Goal: Transaction & Acquisition: Purchase product/service

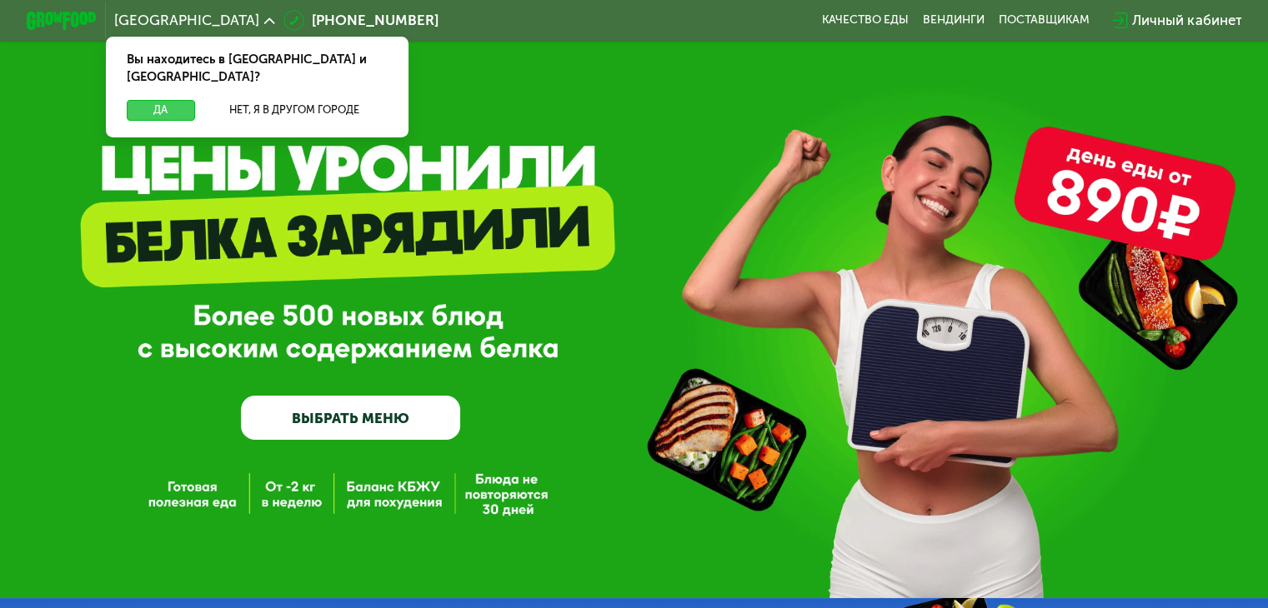
click at [170, 100] on button "Да" at bounding box center [161, 110] width 68 height 21
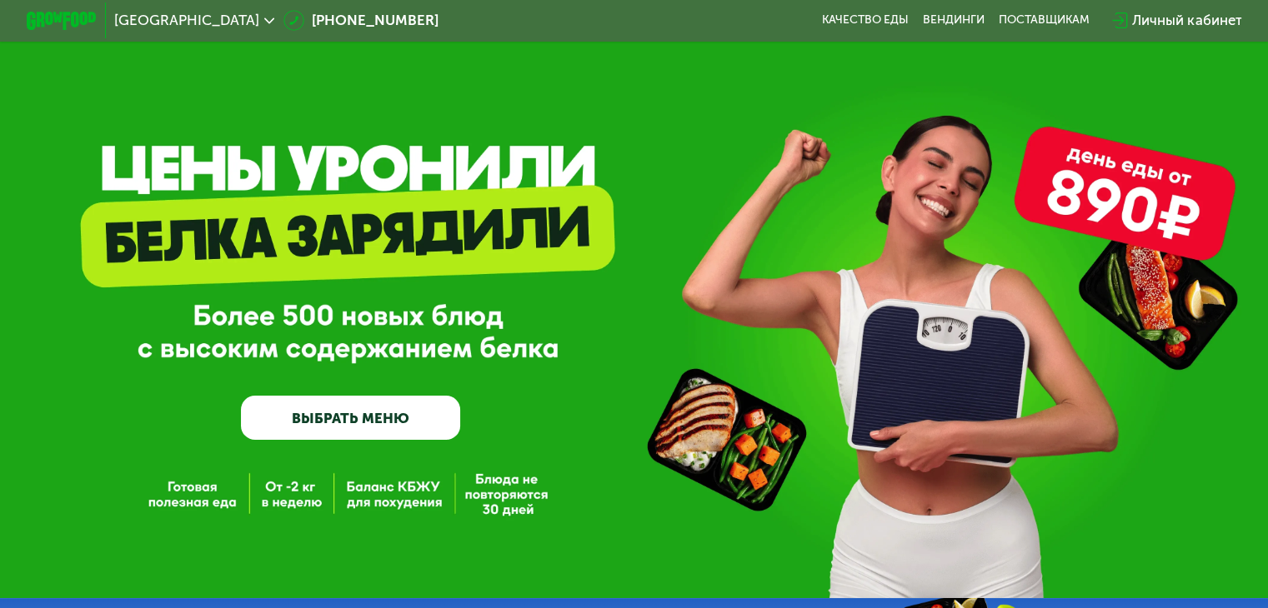
click at [405, 418] on link "ВЫБРАТЬ МЕНЮ" at bounding box center [350, 418] width 219 height 44
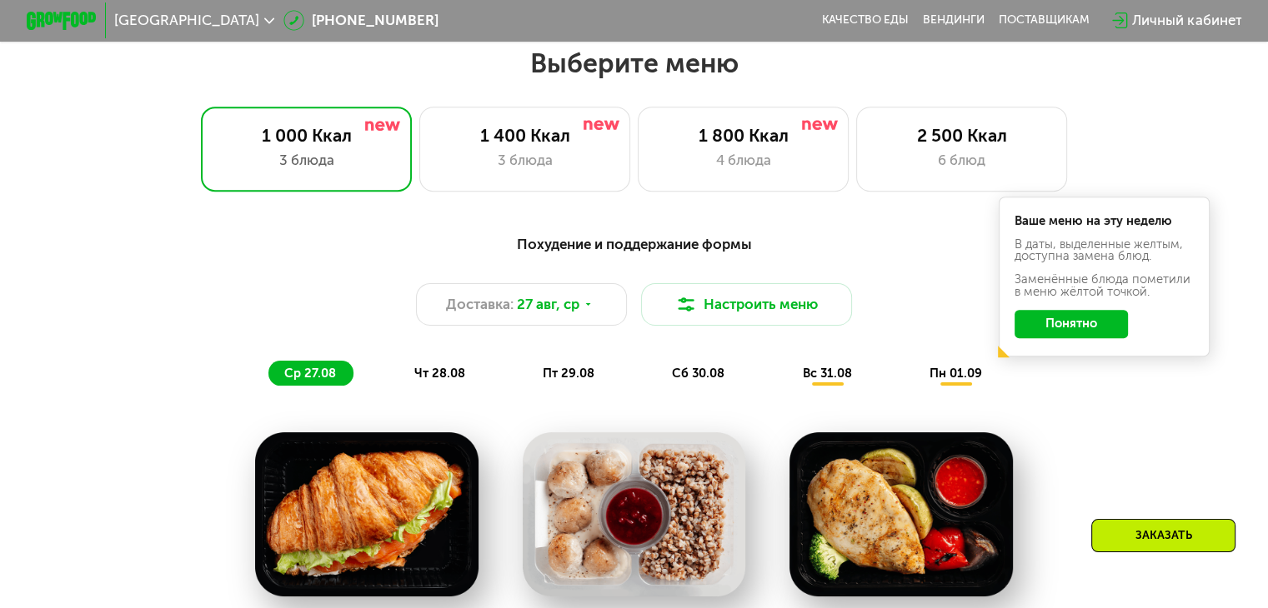
scroll to position [750, 0]
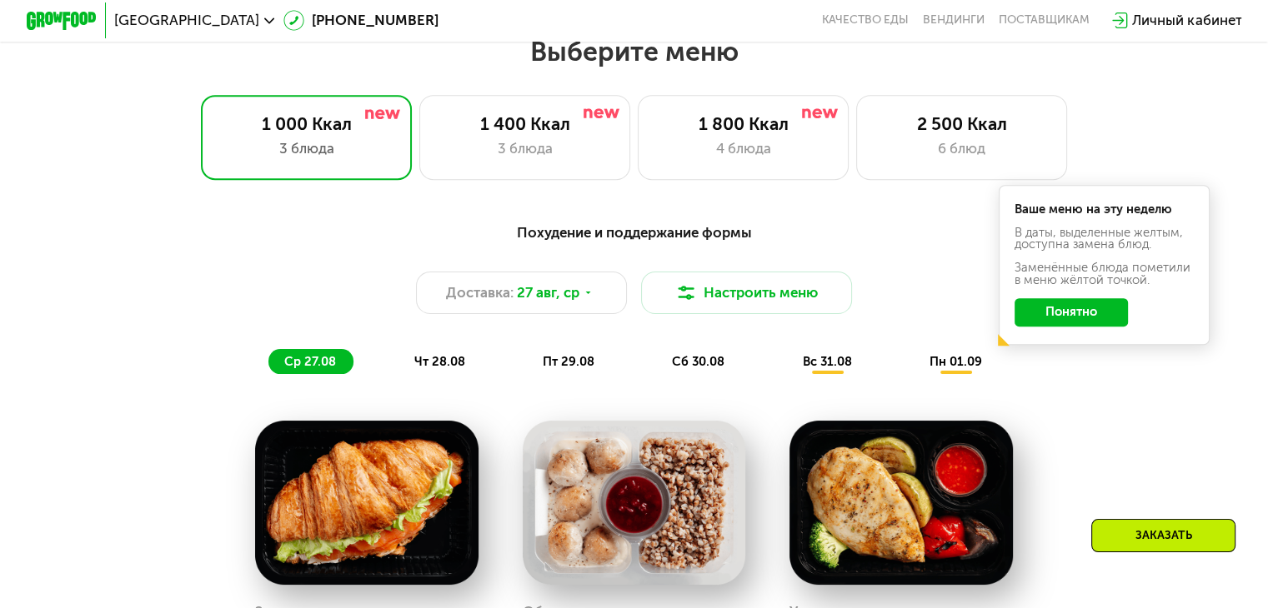
click at [1098, 319] on button "Понятно" at bounding box center [1070, 312] width 113 height 28
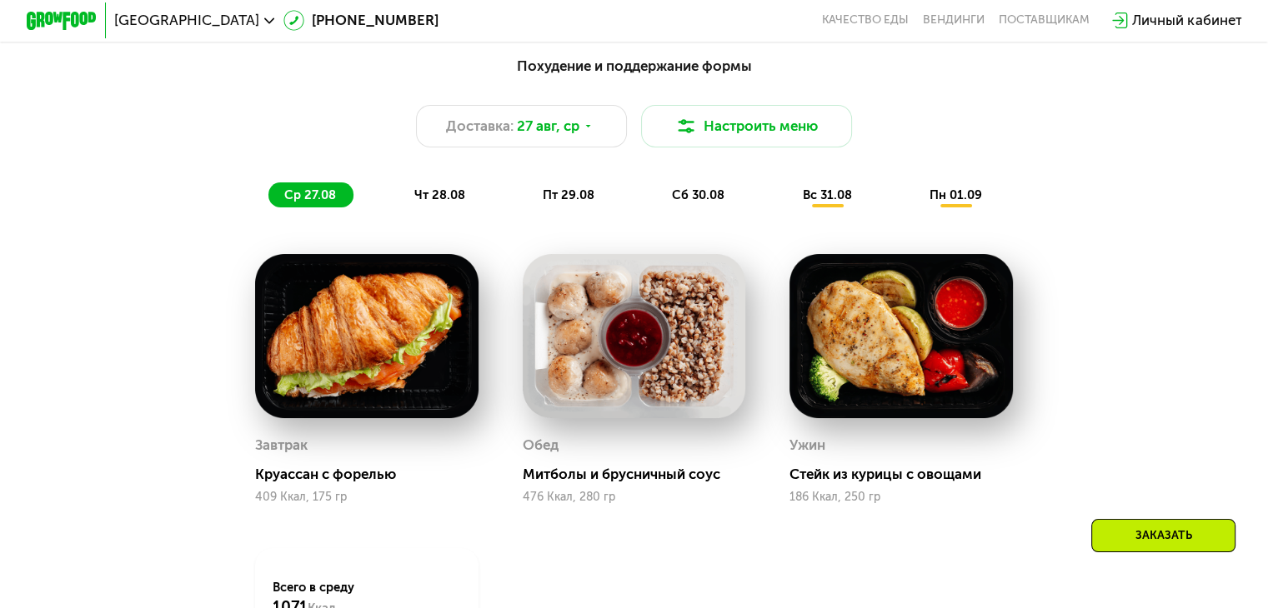
scroll to position [583, 0]
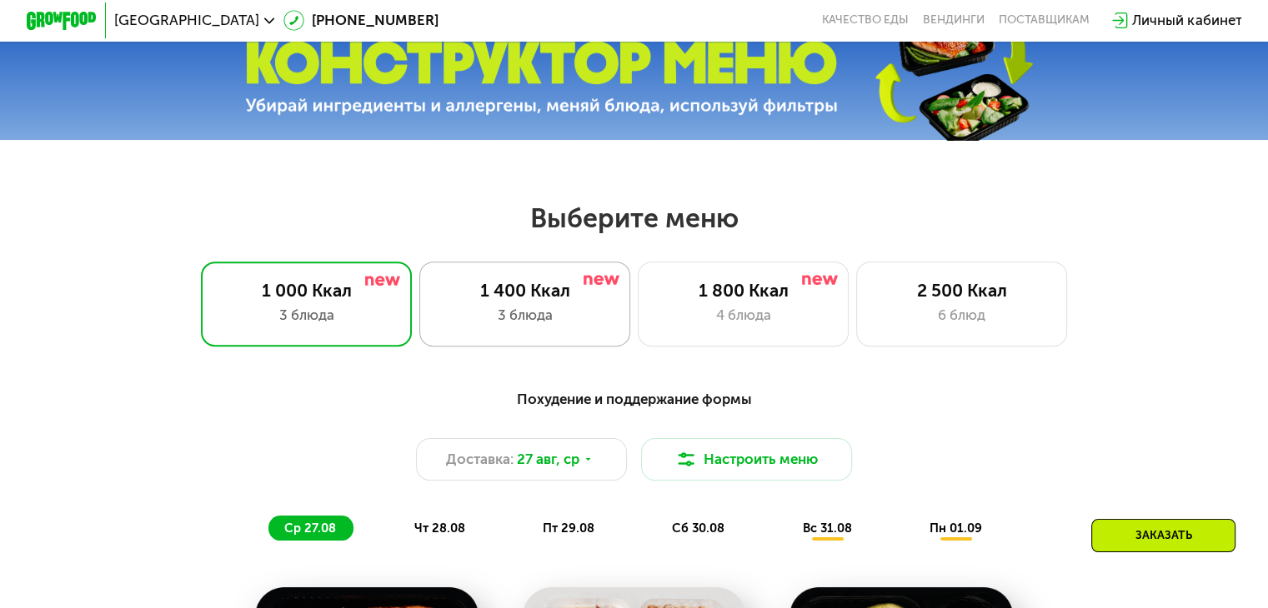
click at [562, 301] on div "1 400 Ккал" at bounding box center [525, 290] width 174 height 21
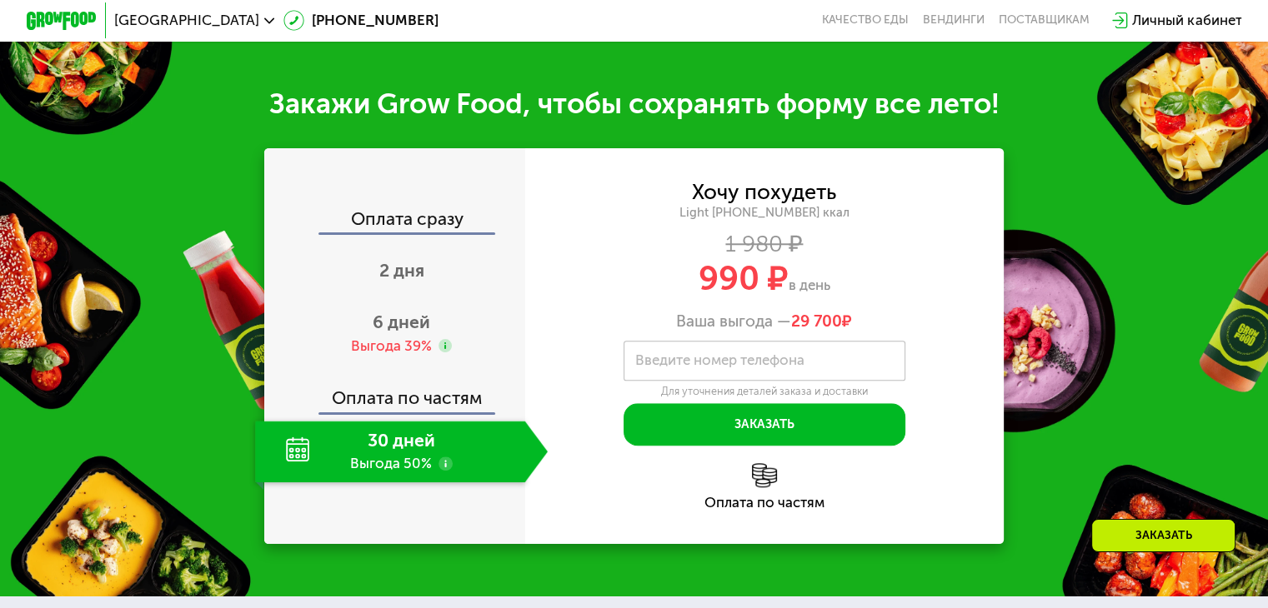
scroll to position [1750, 0]
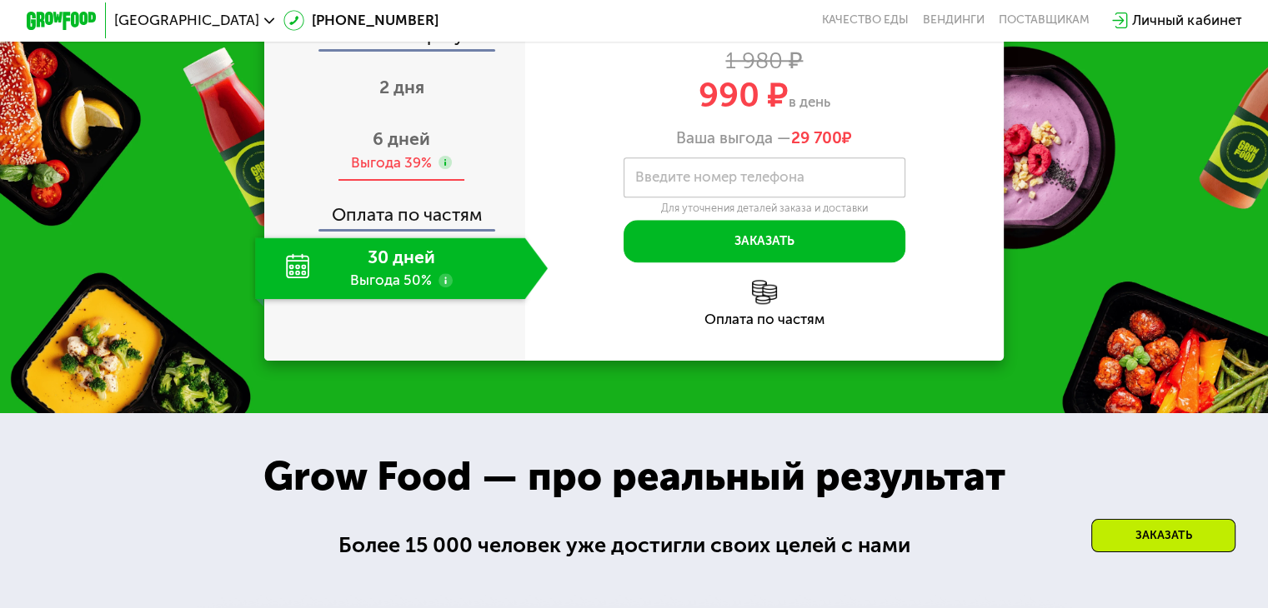
click at [396, 149] on span "6 дней" at bounding box center [402, 138] width 58 height 21
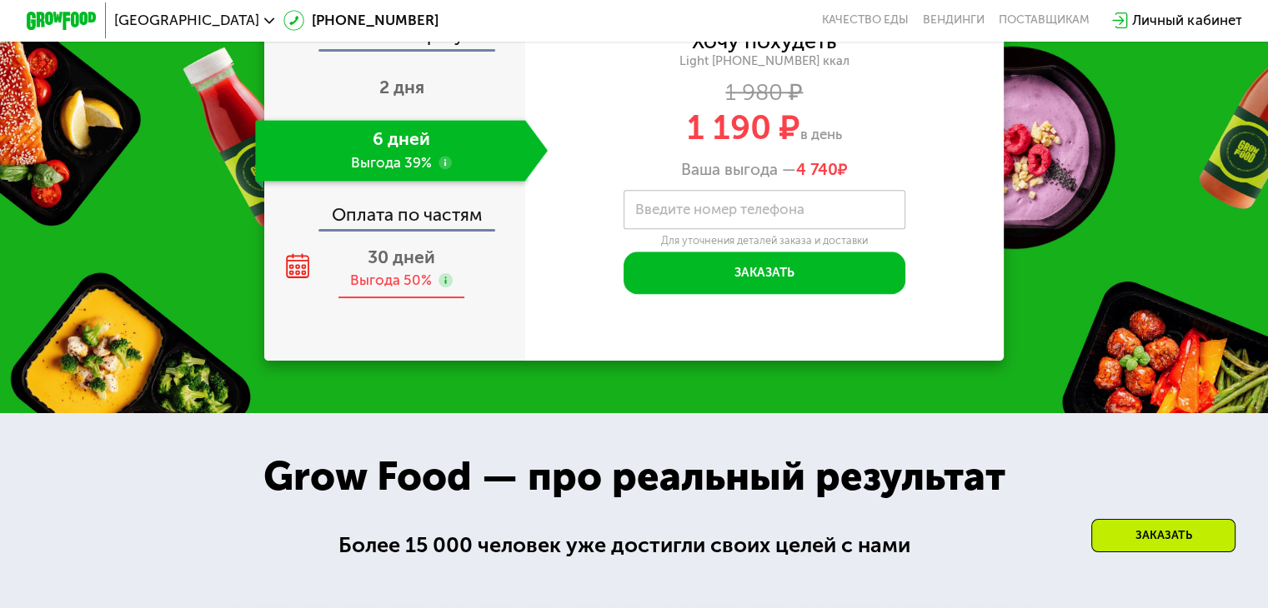
click at [420, 268] on span "30 дней" at bounding box center [402, 257] width 68 height 21
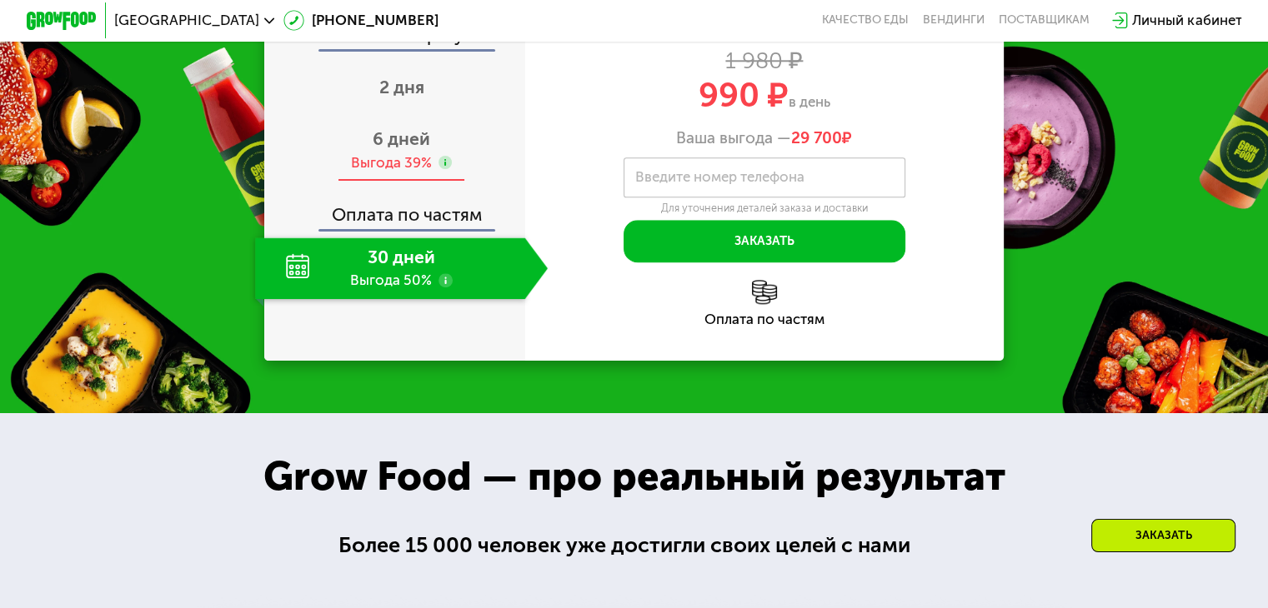
click at [381, 149] on span "6 дней" at bounding box center [402, 138] width 58 height 21
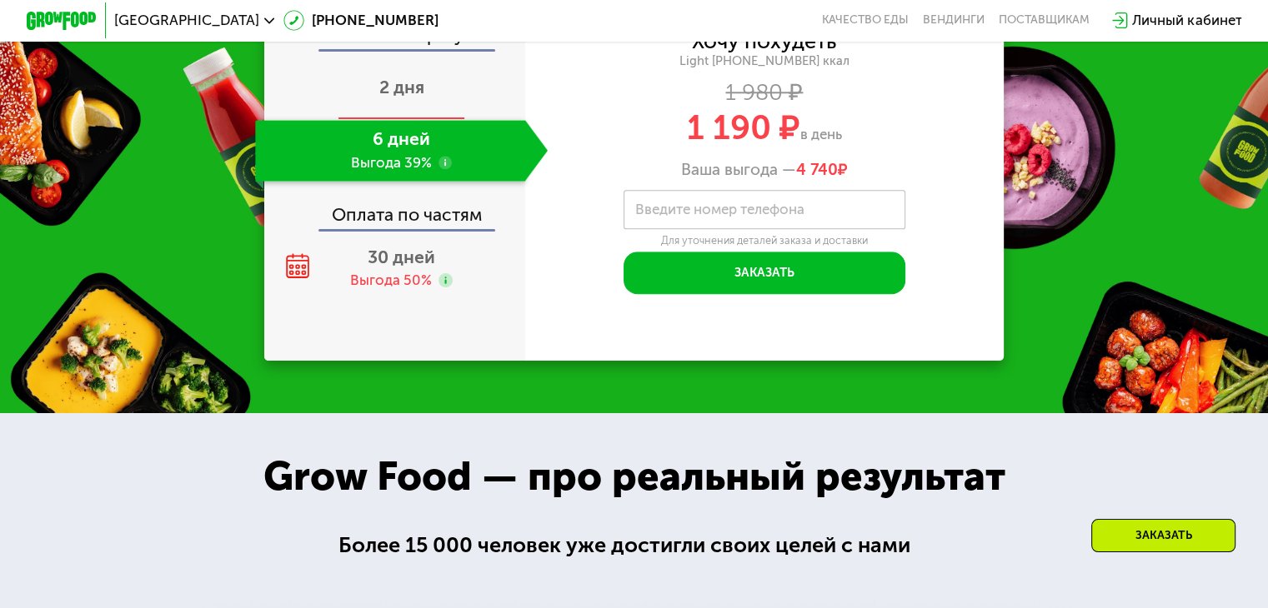
click at [396, 98] on span "2 дня" at bounding box center [401, 87] width 45 height 21
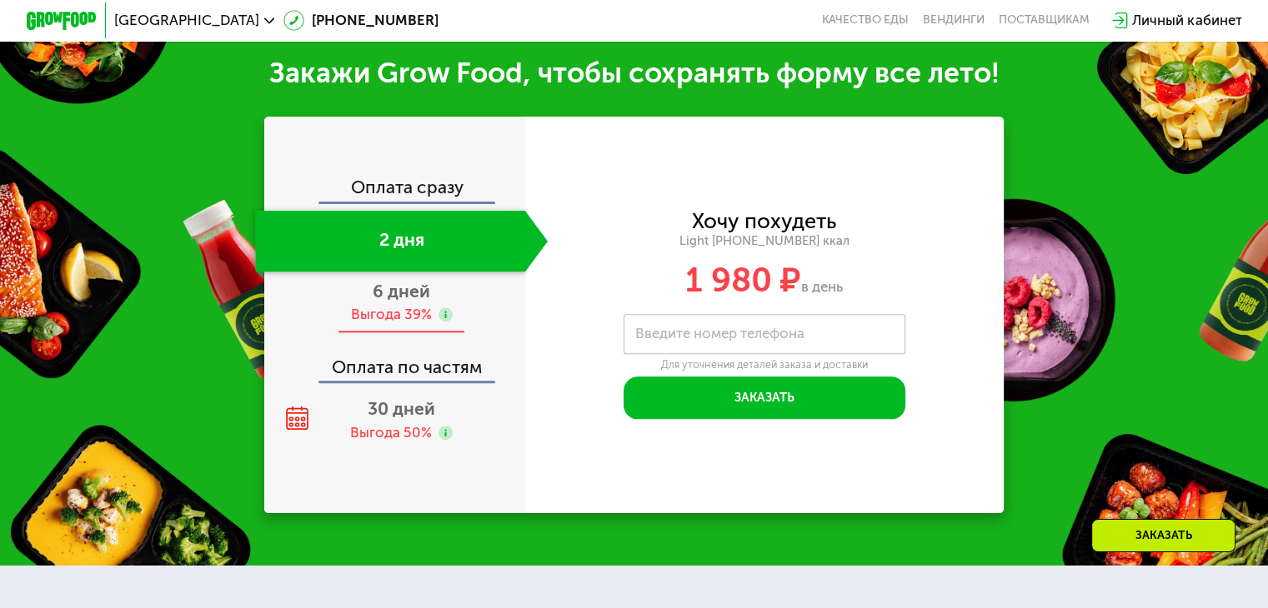
click at [433, 378] on div "Закажи Grow Food, чтобы сохранять форму все лето! Оплата сразу 2 дня 6 дней Выг…" at bounding box center [634, 284] width 1268 height 563
click at [407, 285] on span "6 дней" at bounding box center [402, 291] width 58 height 21
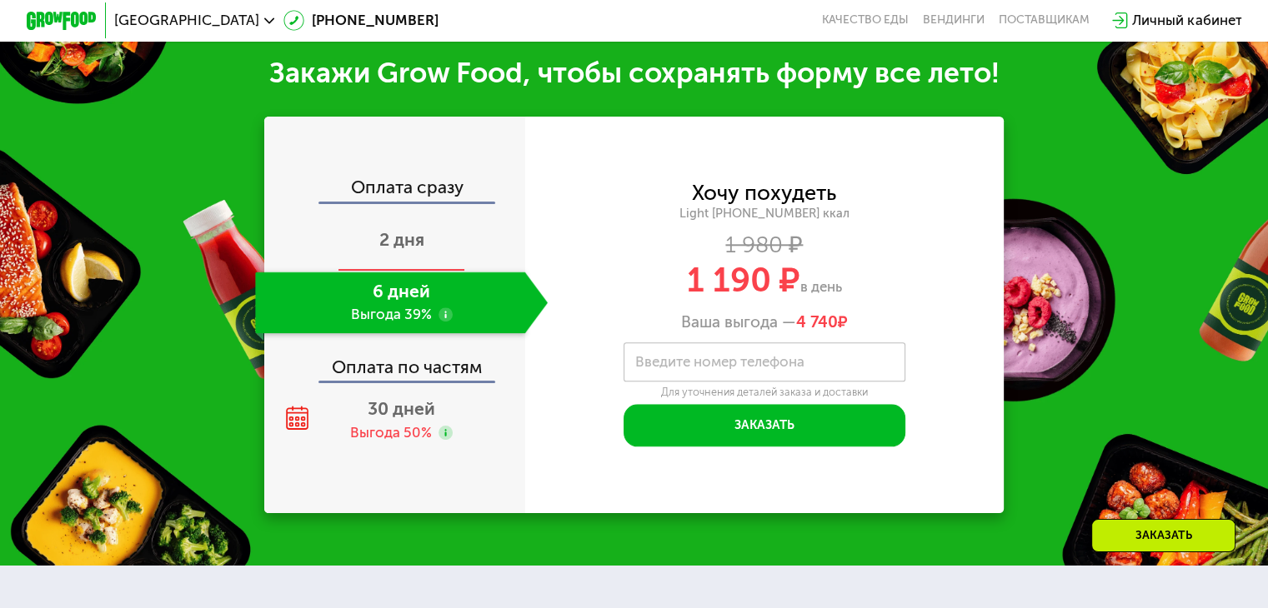
click at [409, 239] on span "2 дня" at bounding box center [401, 239] width 45 height 21
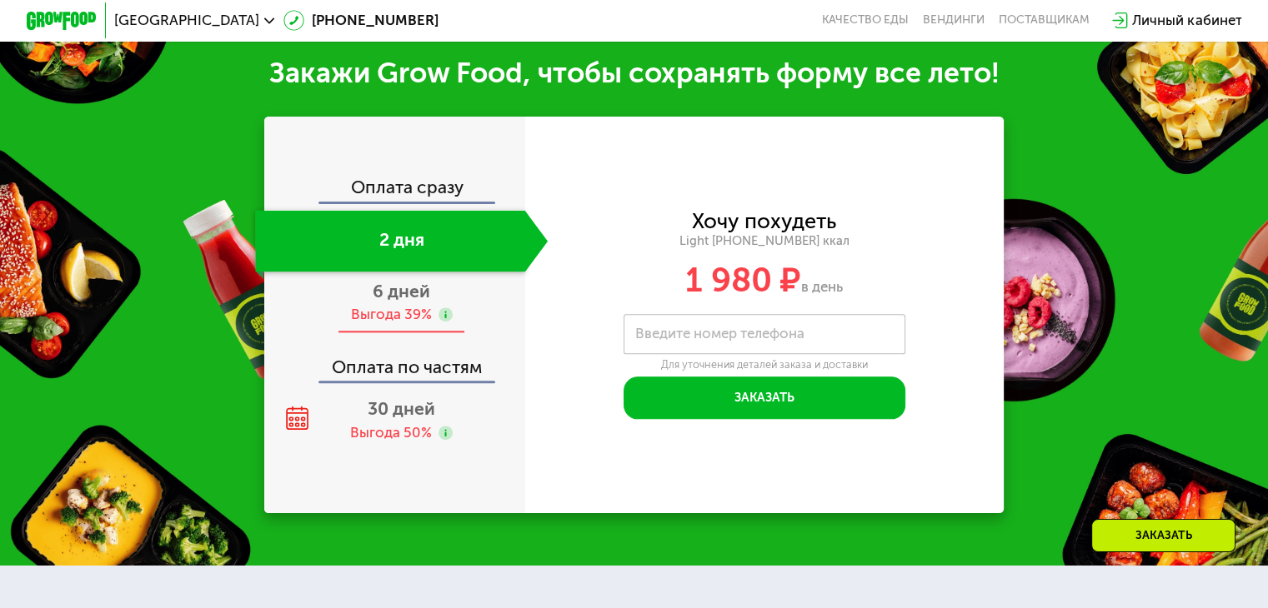
click at [402, 295] on span "6 дней" at bounding box center [402, 291] width 58 height 21
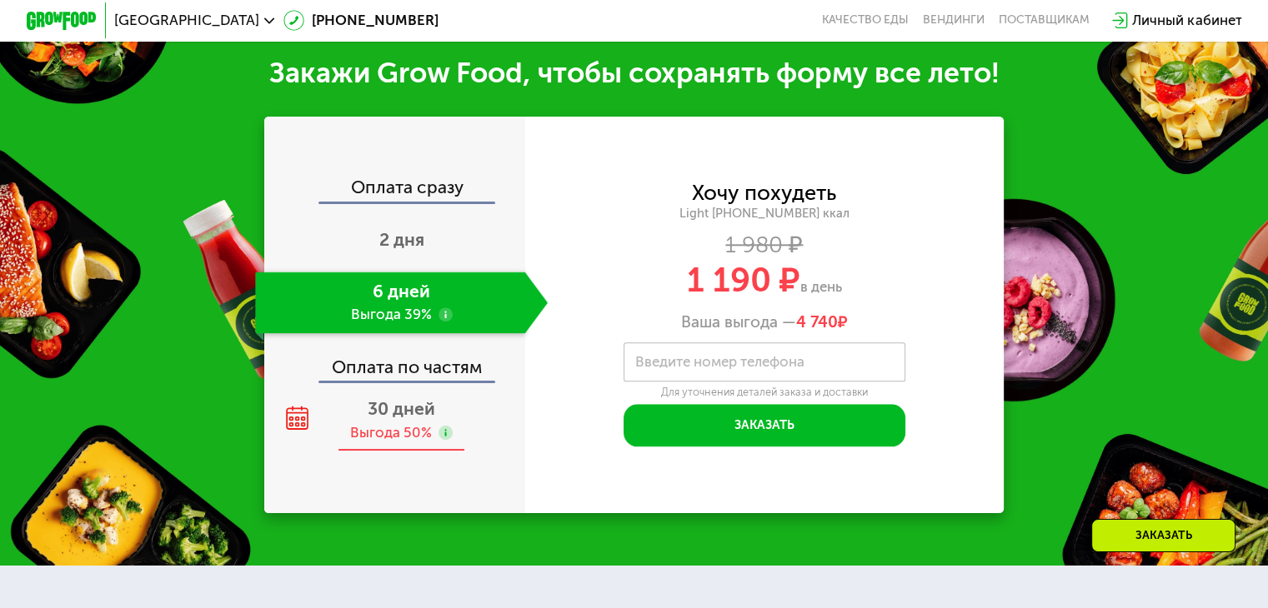
click at [388, 418] on span "30 дней" at bounding box center [402, 408] width 68 height 21
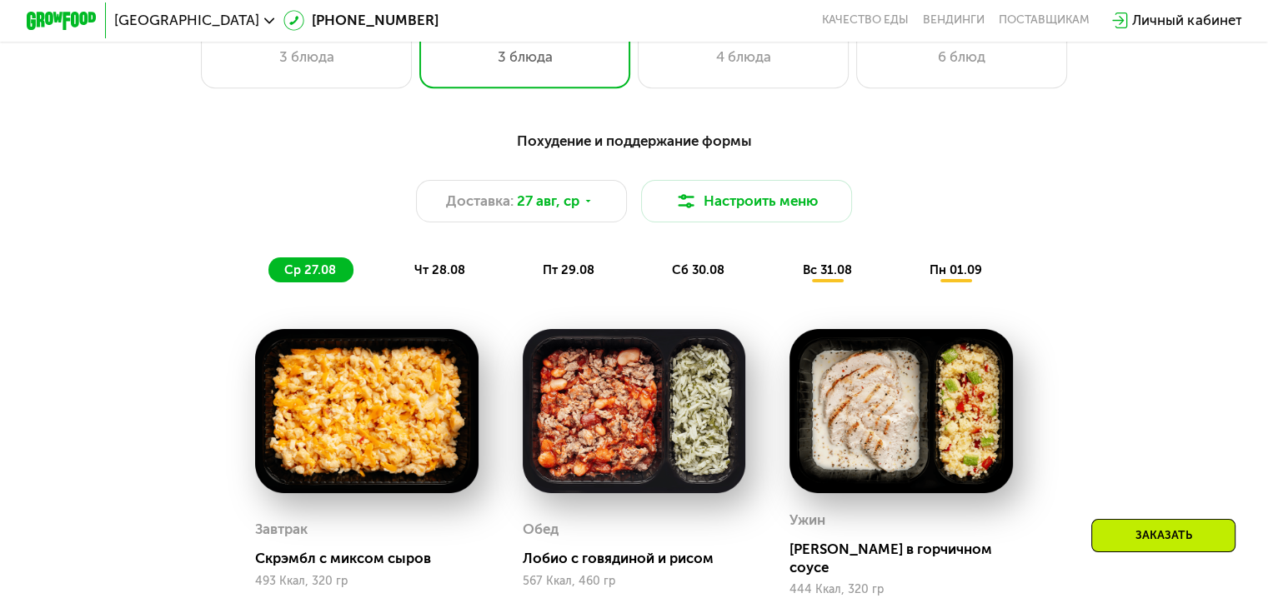
scroll to position [833, 0]
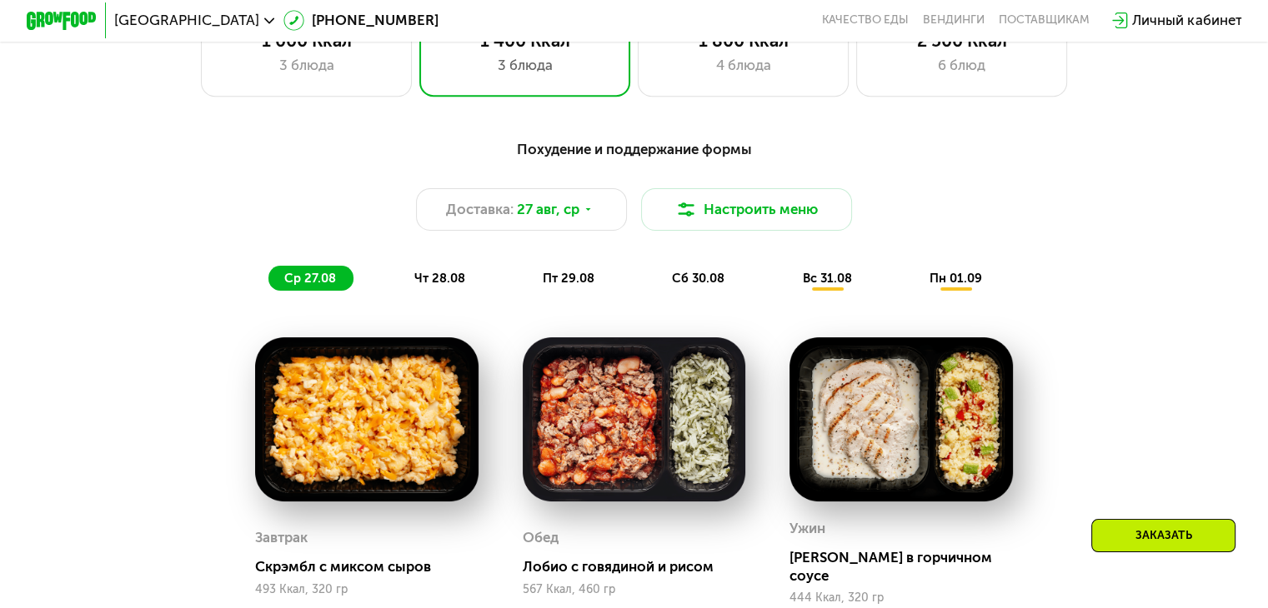
click at [423, 282] on span "чт 28.08" at bounding box center [438, 278] width 51 height 15
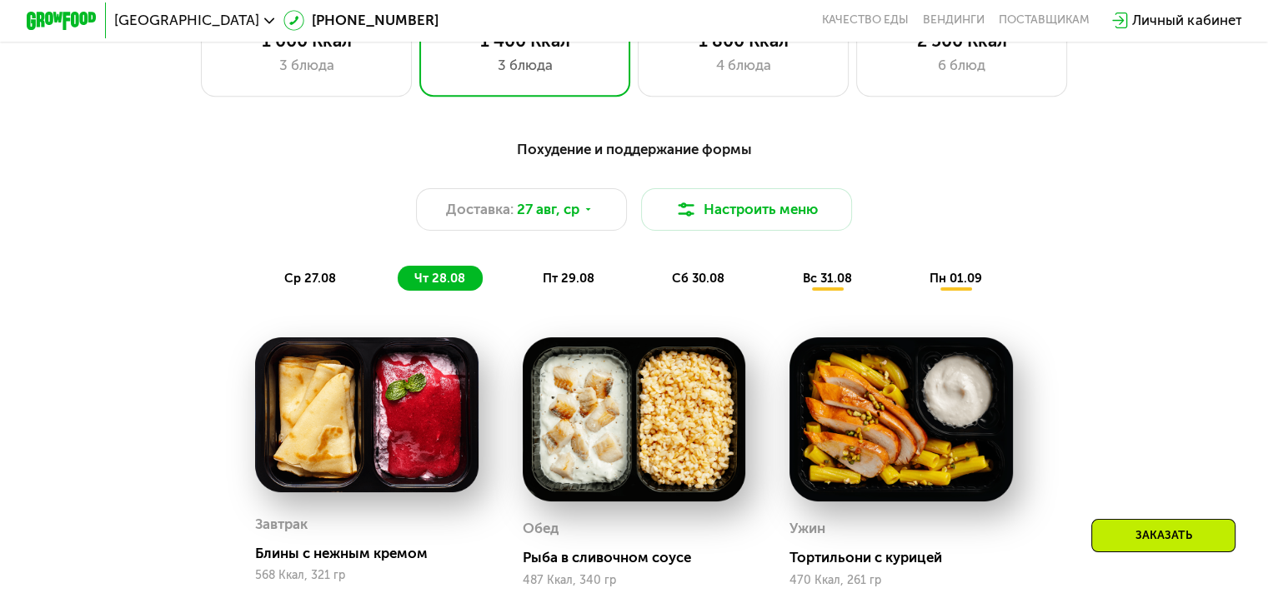
click at [567, 284] on span "пт 29.08" at bounding box center [569, 278] width 52 height 15
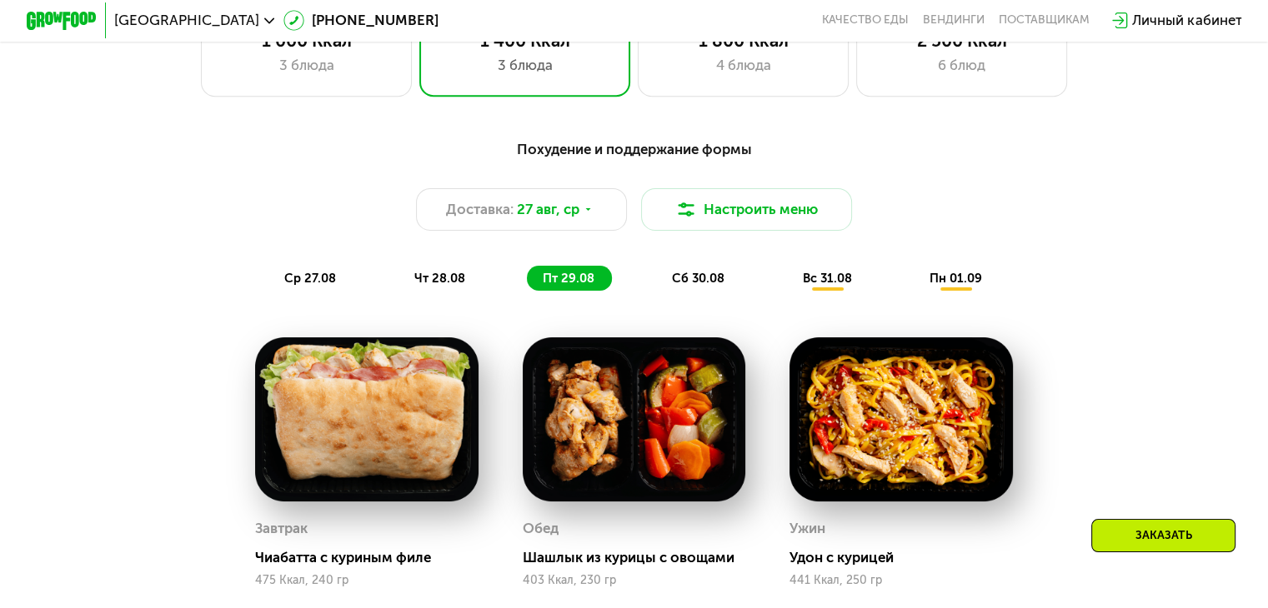
click at [680, 285] on span "сб 30.08" at bounding box center [698, 278] width 53 height 15
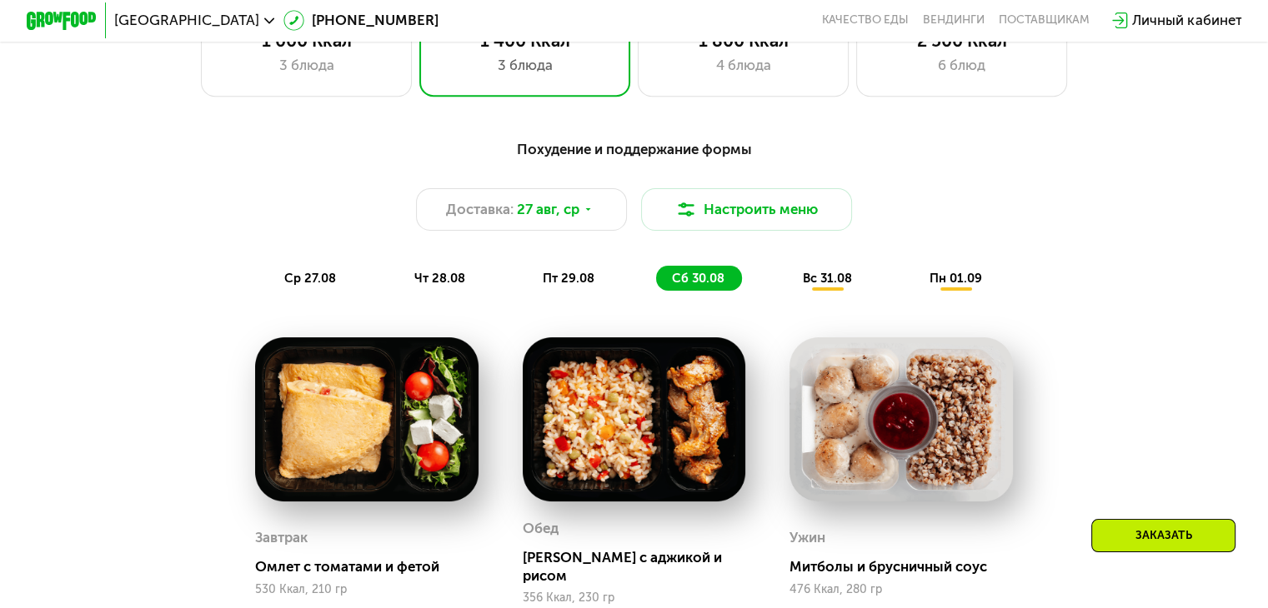
click at [833, 279] on span "вс 31.08" at bounding box center [826, 278] width 49 height 15
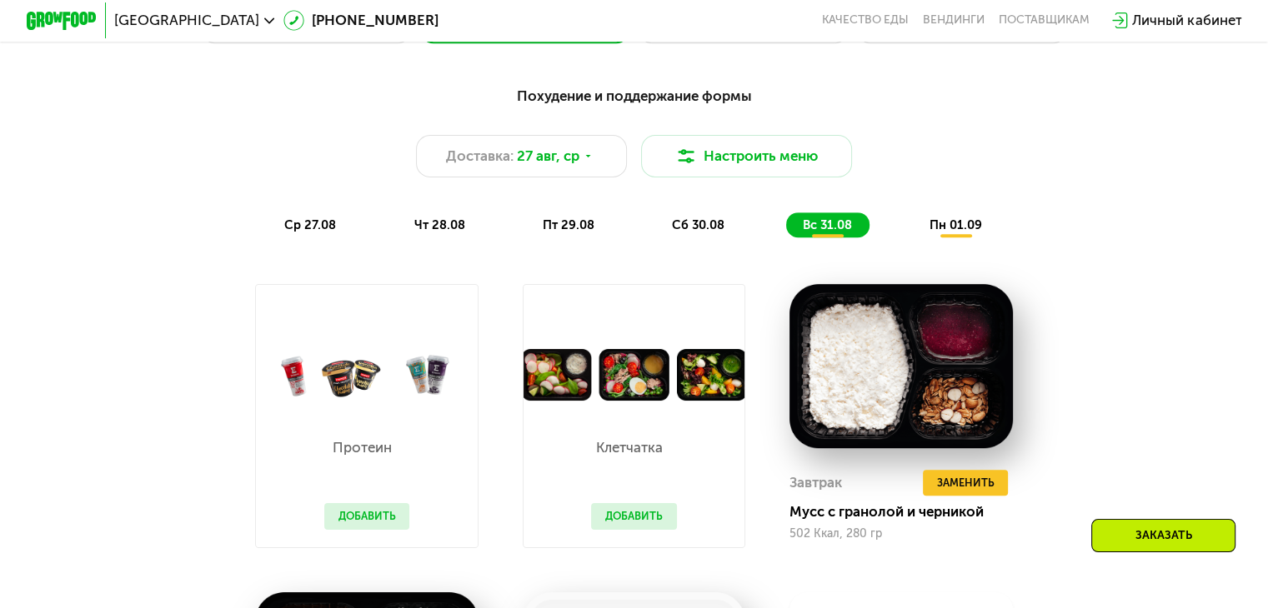
scroll to position [917, 0]
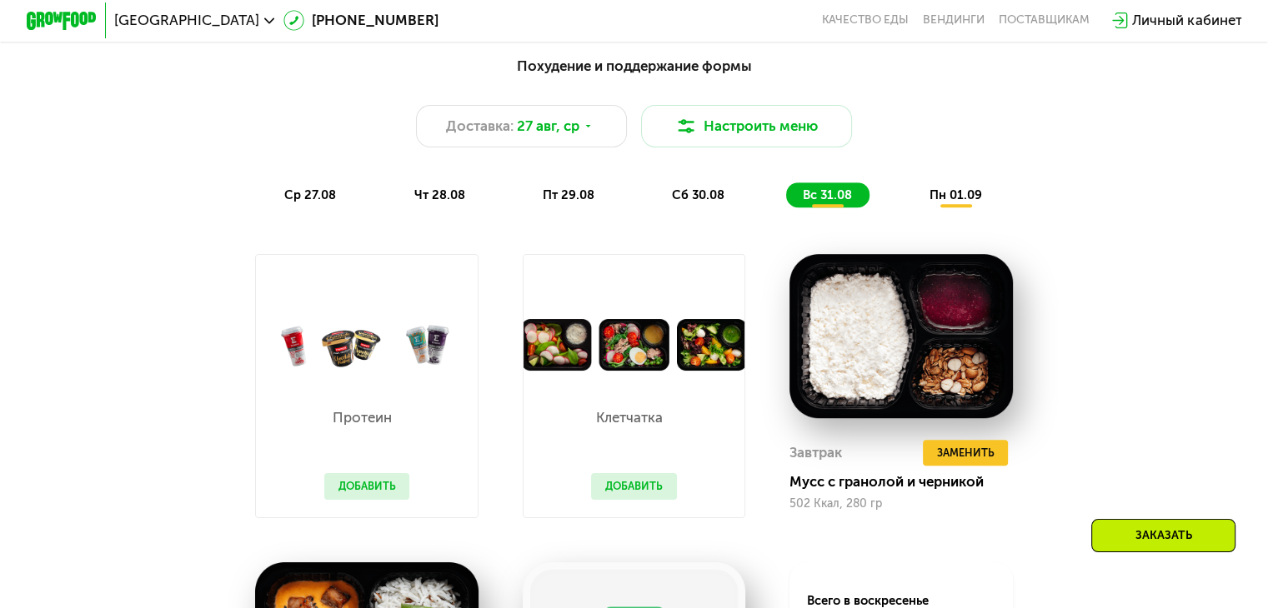
click at [692, 203] on span "сб 30.08" at bounding box center [698, 195] width 53 height 15
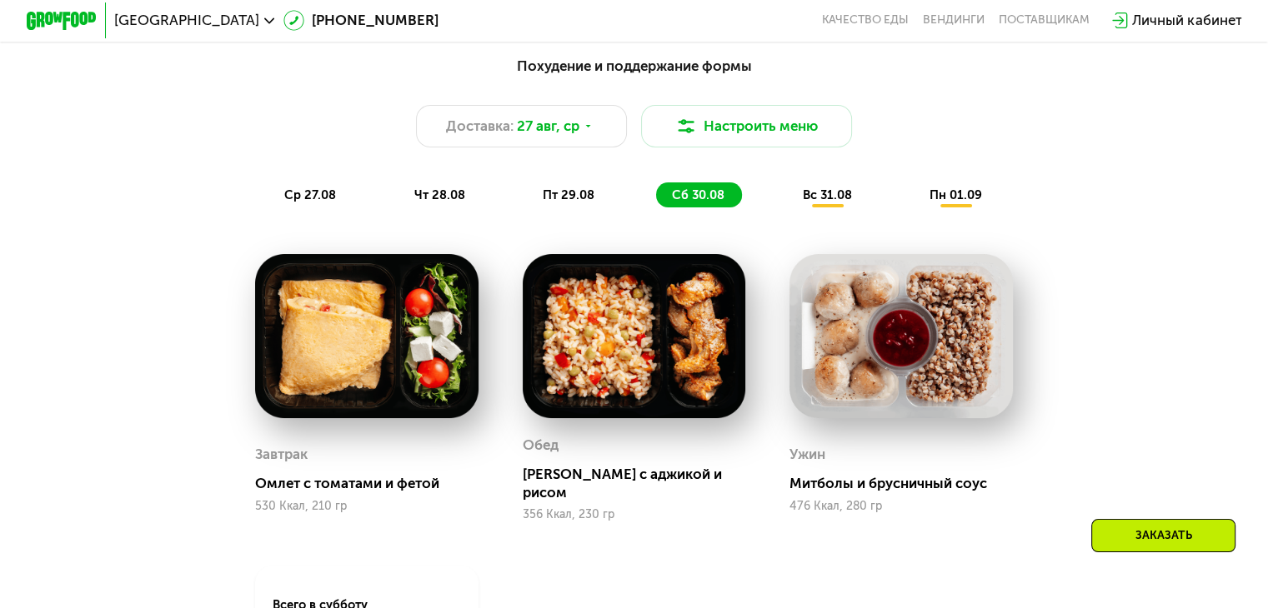
click at [574, 203] on span "пт 29.08" at bounding box center [569, 195] width 52 height 15
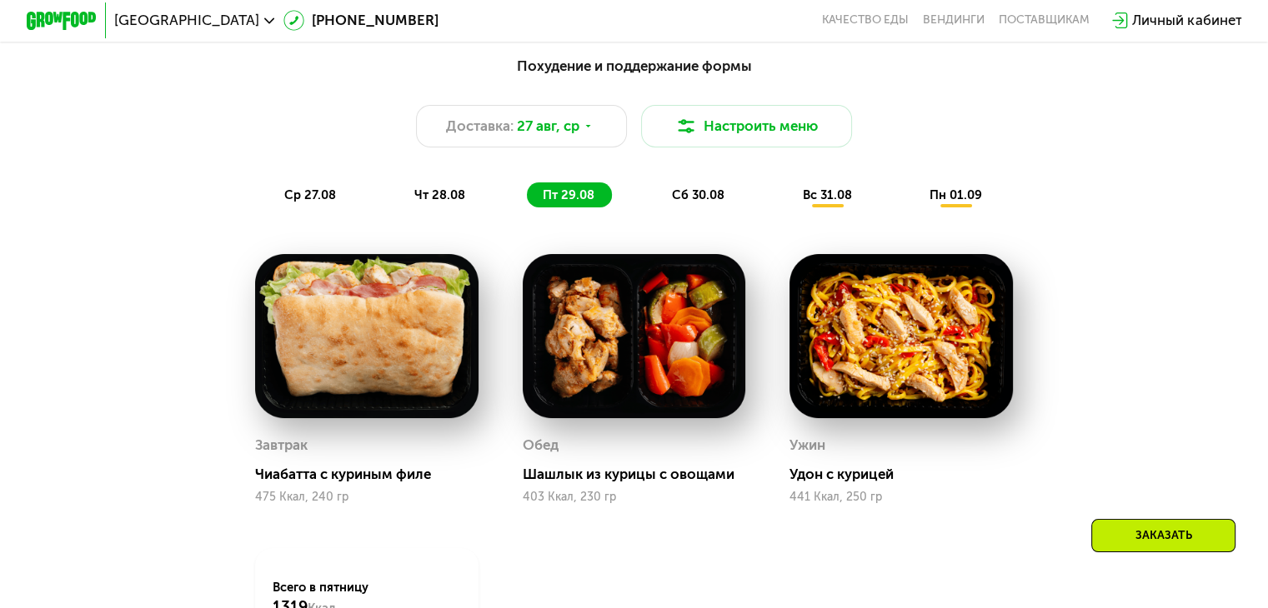
click at [813, 201] on span "вс 31.08" at bounding box center [826, 195] width 49 height 15
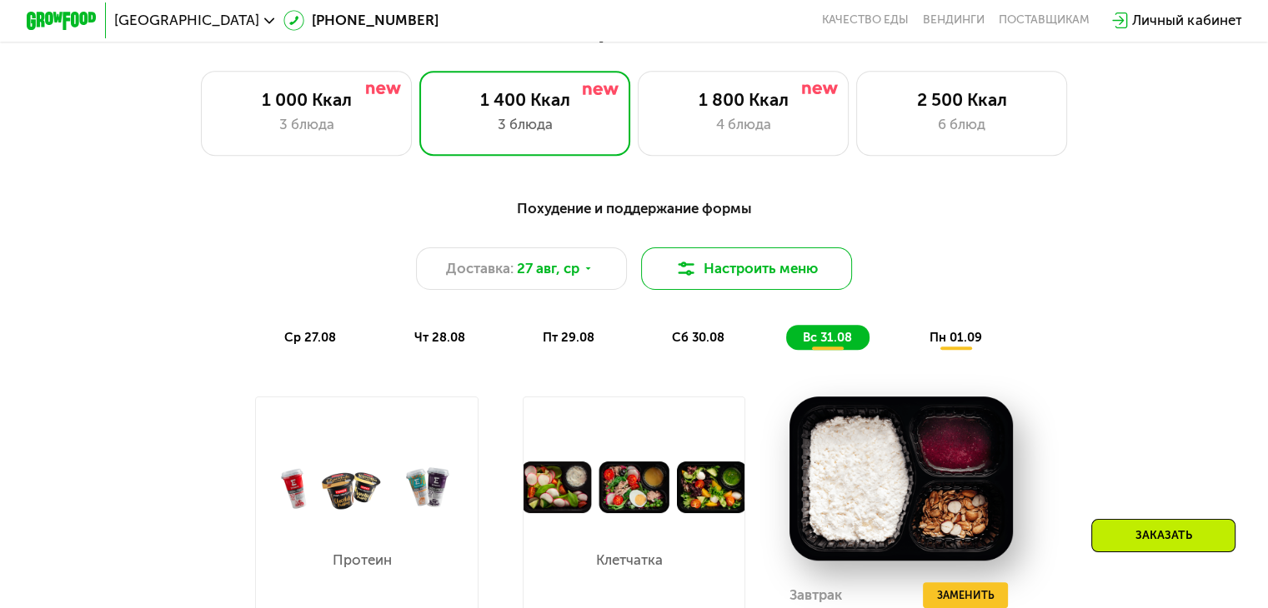
scroll to position [750, 0]
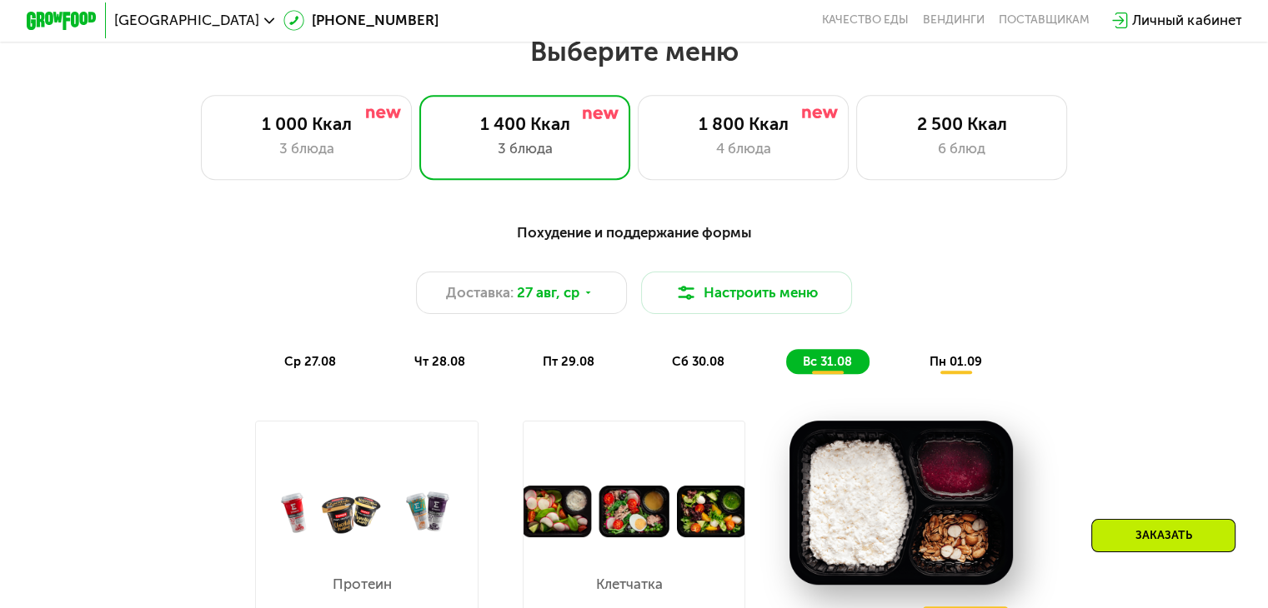
click at [951, 368] on span "пн 01.09" at bounding box center [955, 361] width 53 height 15
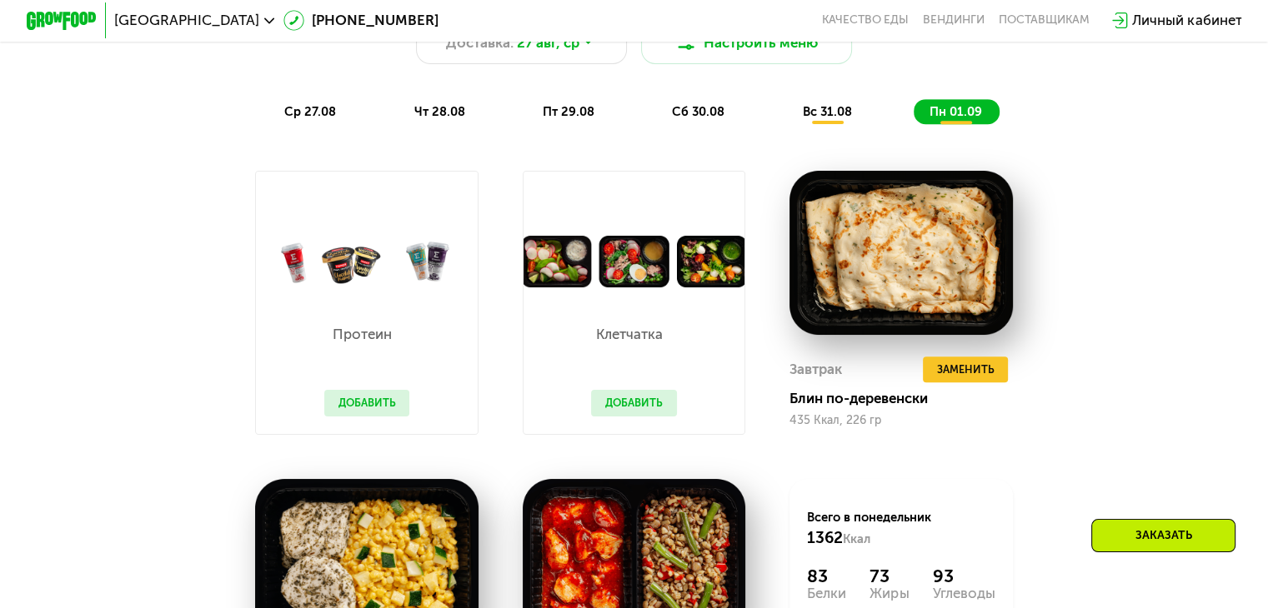
scroll to position [667, 0]
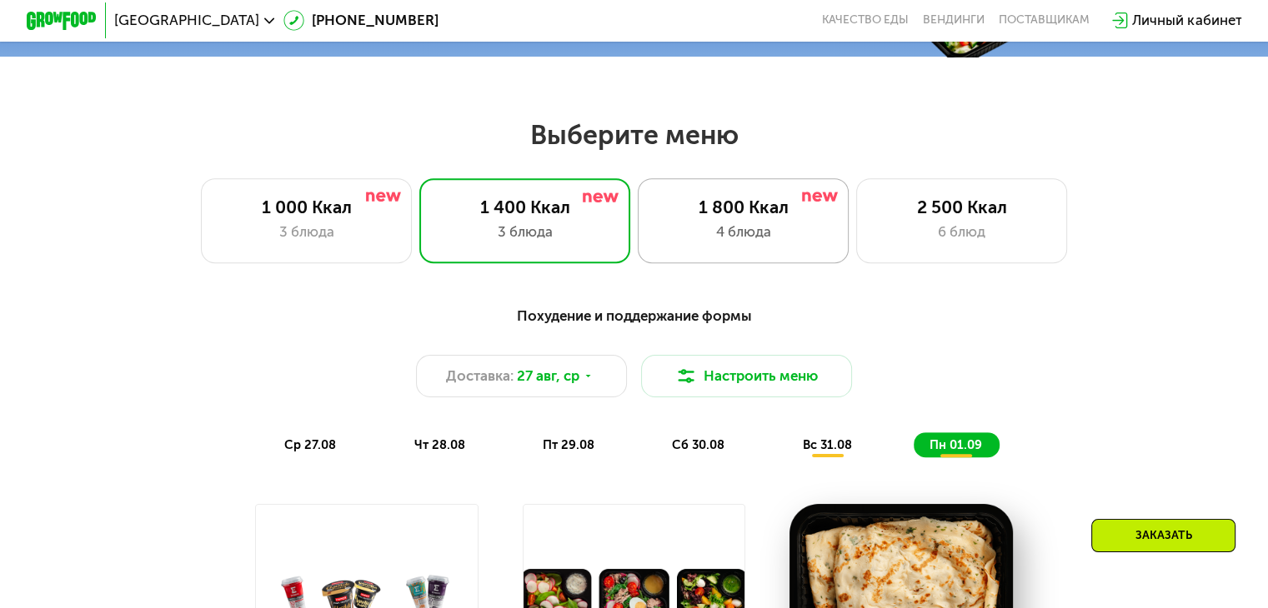
click at [726, 233] on div "4 блюда" at bounding box center [743, 232] width 174 height 21
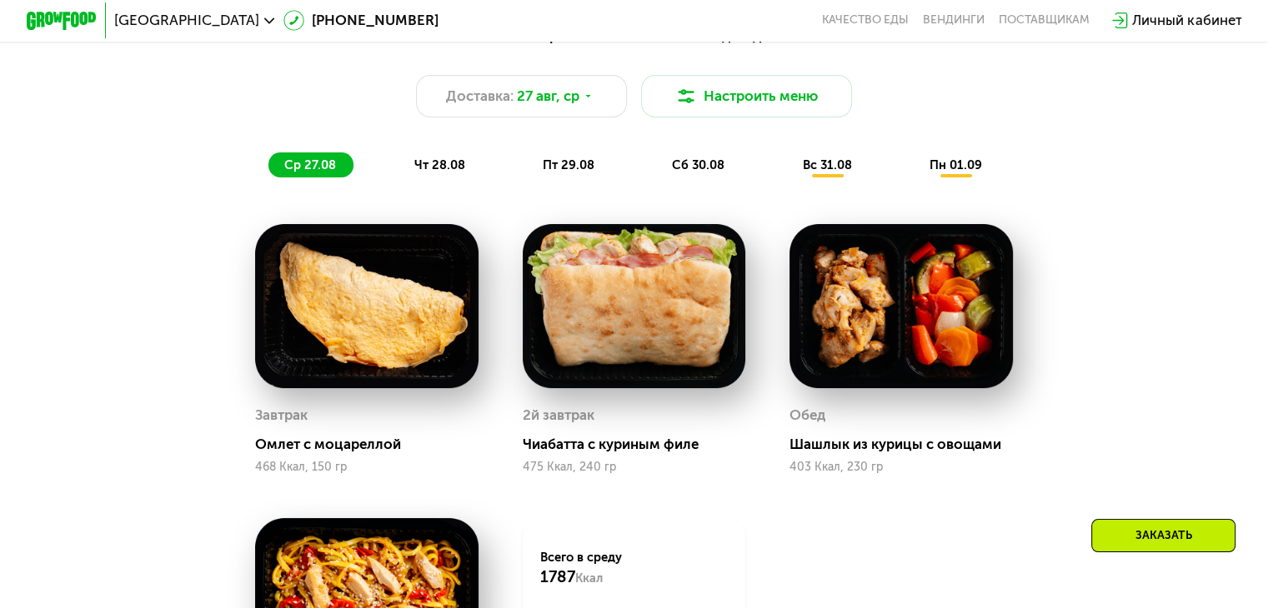
scroll to position [750, 0]
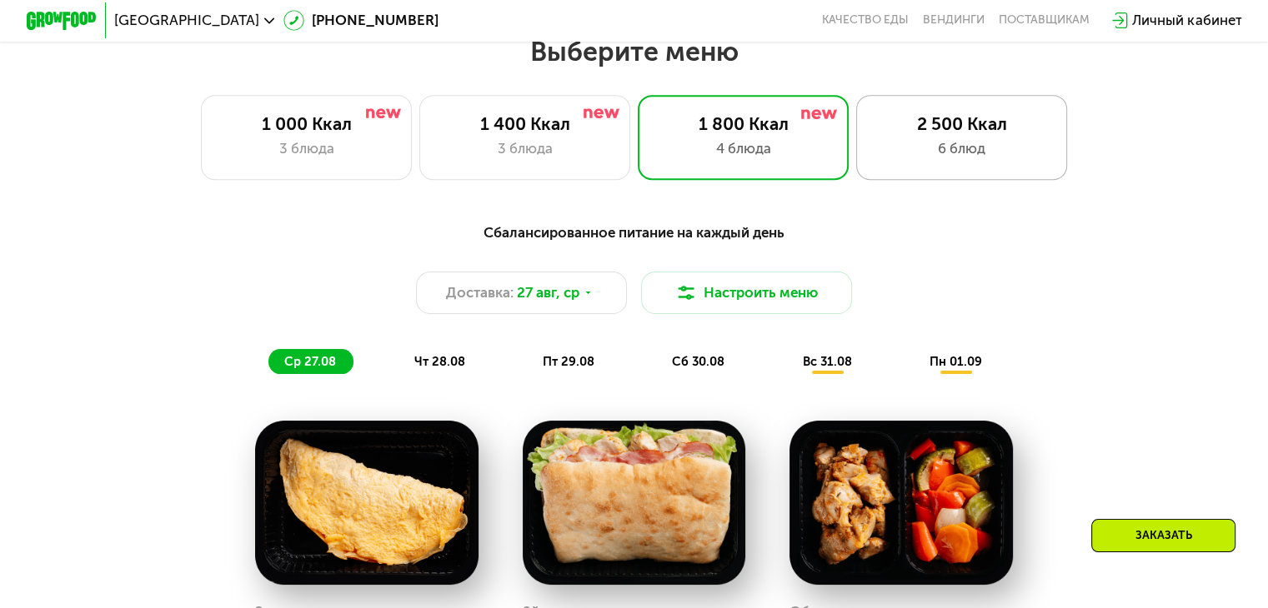
click at [928, 134] on div "2 500 Ккал" at bounding box center [961, 123] width 174 height 21
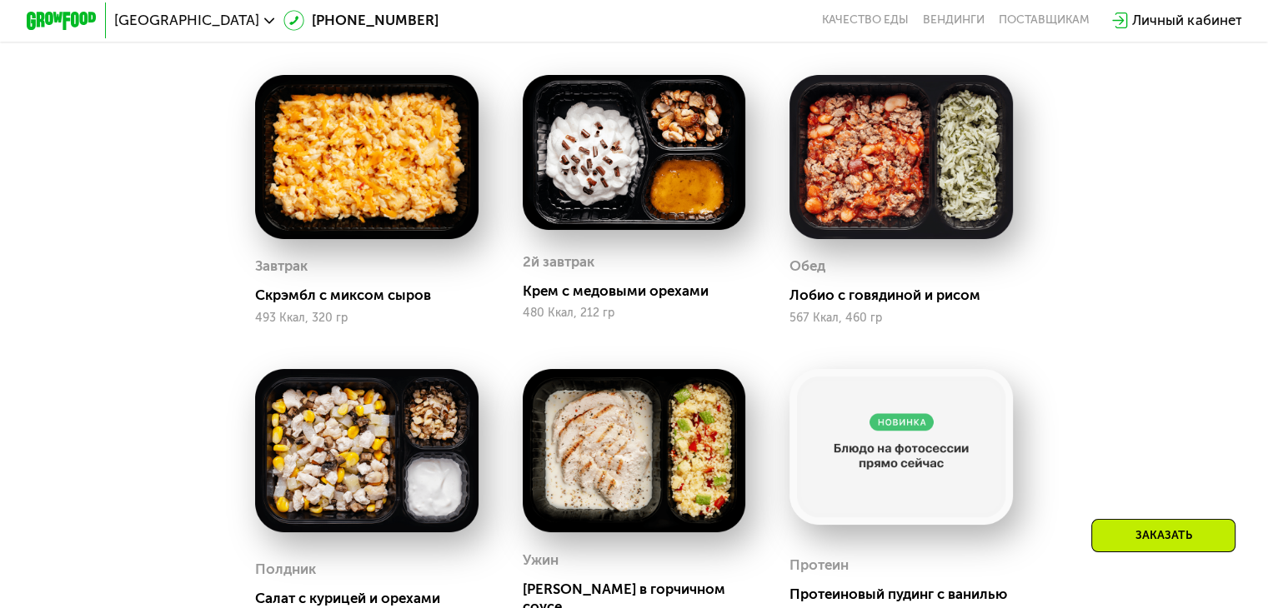
scroll to position [1000, 0]
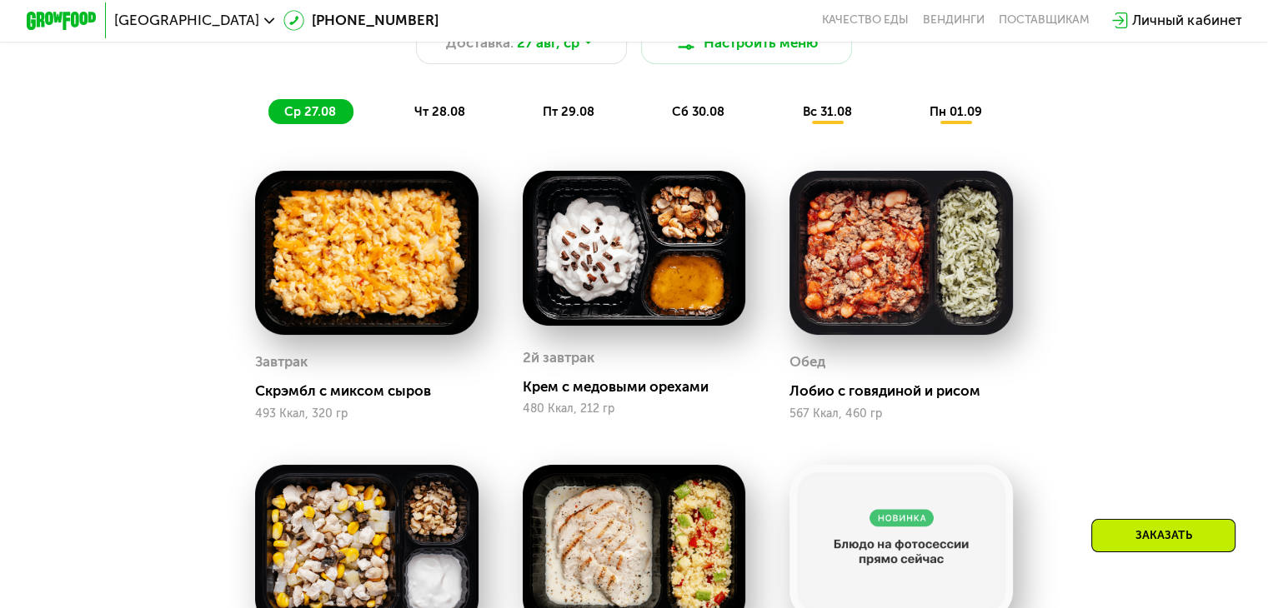
click at [427, 119] on span "чт 28.08" at bounding box center [438, 111] width 51 height 15
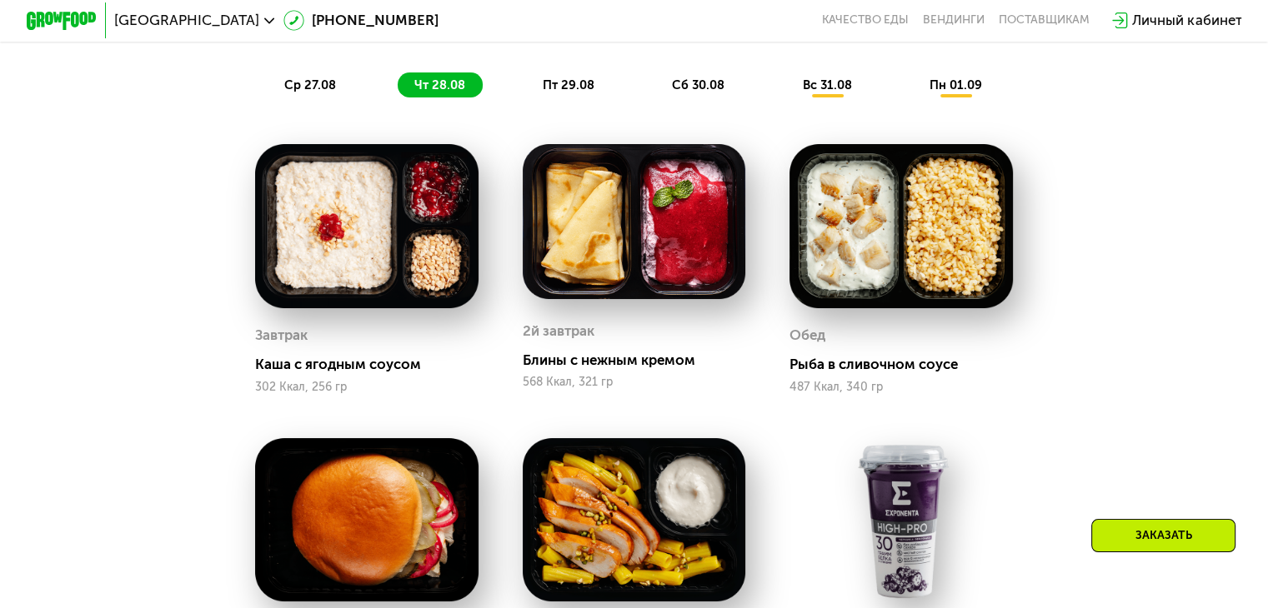
scroll to position [917, 0]
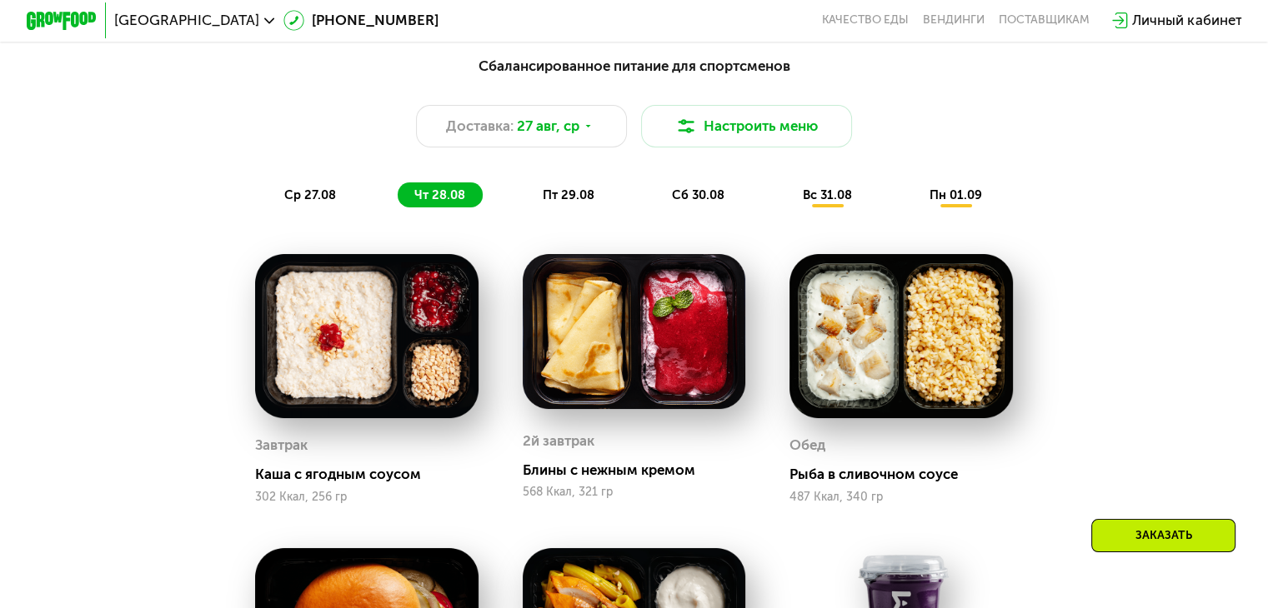
click at [563, 200] on span "пт 29.08" at bounding box center [569, 195] width 52 height 15
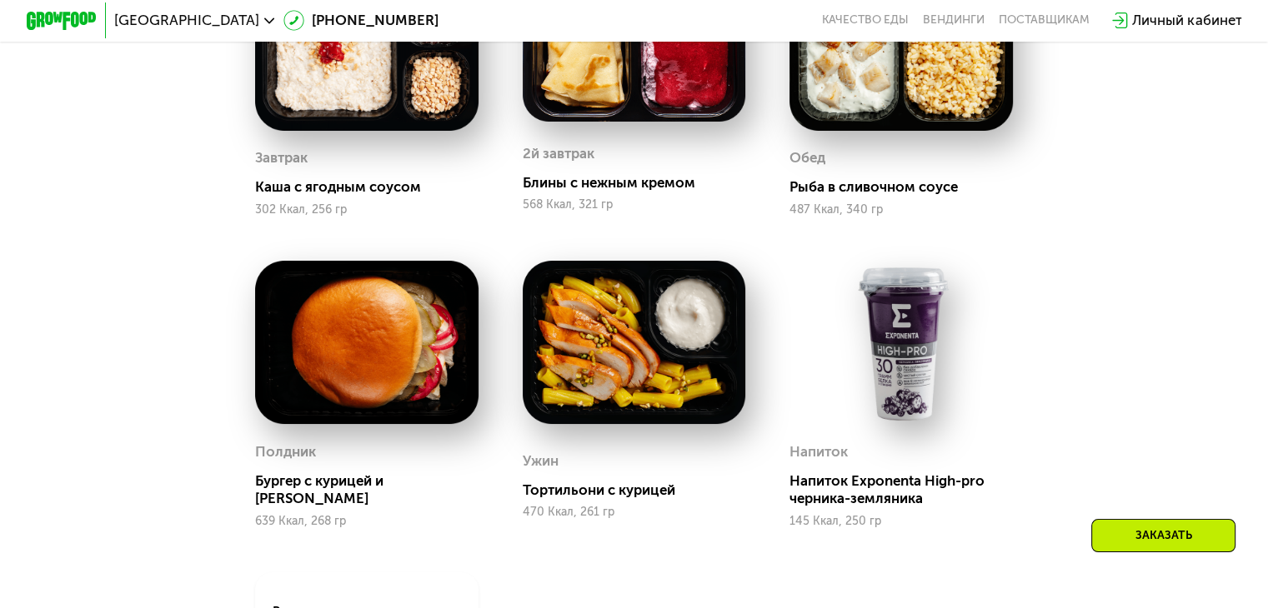
scroll to position [1000, 0]
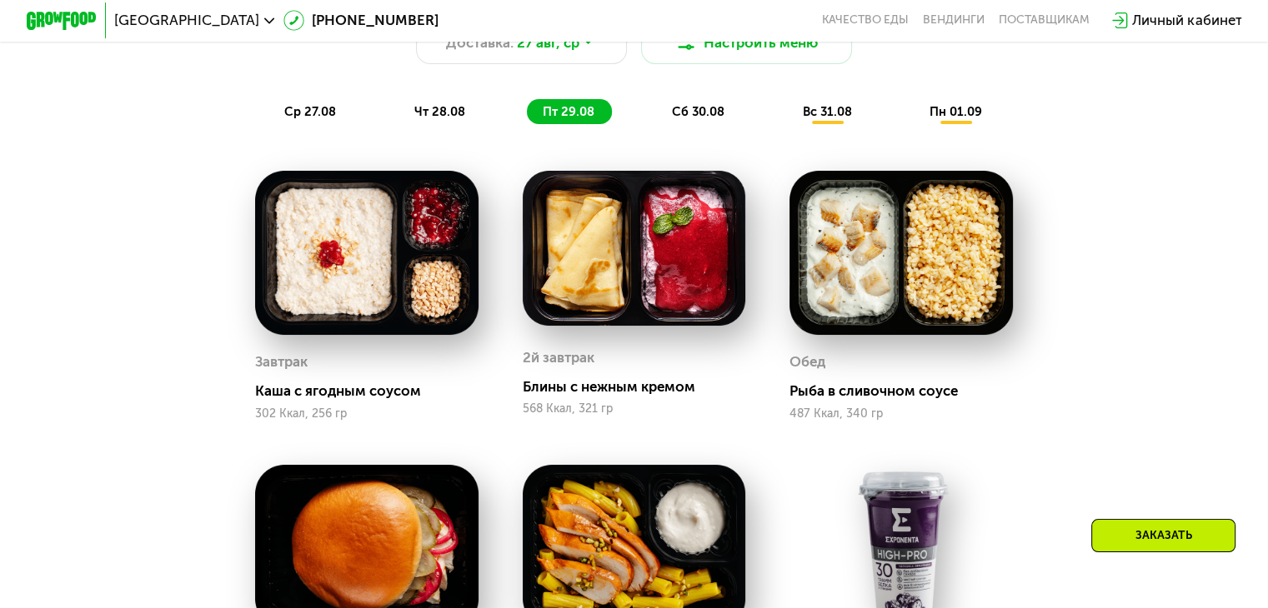
click at [527, 111] on div "чт 28.08" at bounding box center [569, 111] width 85 height 25
click at [656, 110] on div "пт 29.08" at bounding box center [699, 111] width 86 height 25
click at [645, 118] on div "ср 27.08 чт 28.08 пт 29.08 сб 30.08 вс 31.08 пн 01.09" at bounding box center [633, 111] width 731 height 25
click at [674, 118] on span "сб 30.08" at bounding box center [698, 111] width 53 height 15
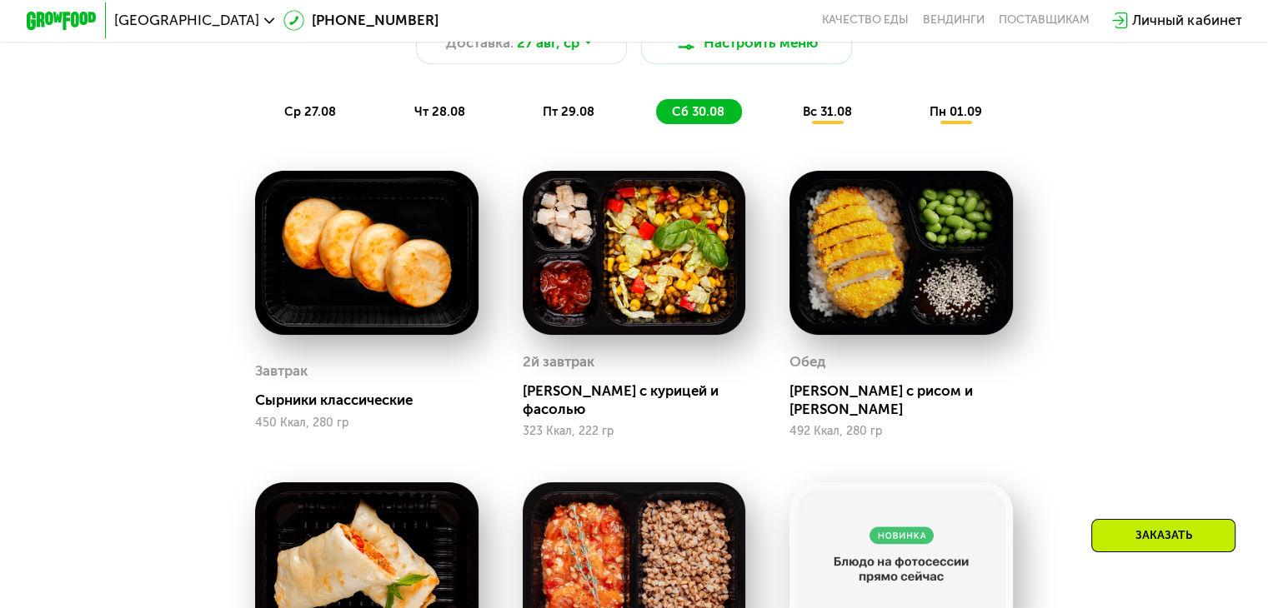
click at [557, 119] on span "пт 29.08" at bounding box center [569, 111] width 52 height 15
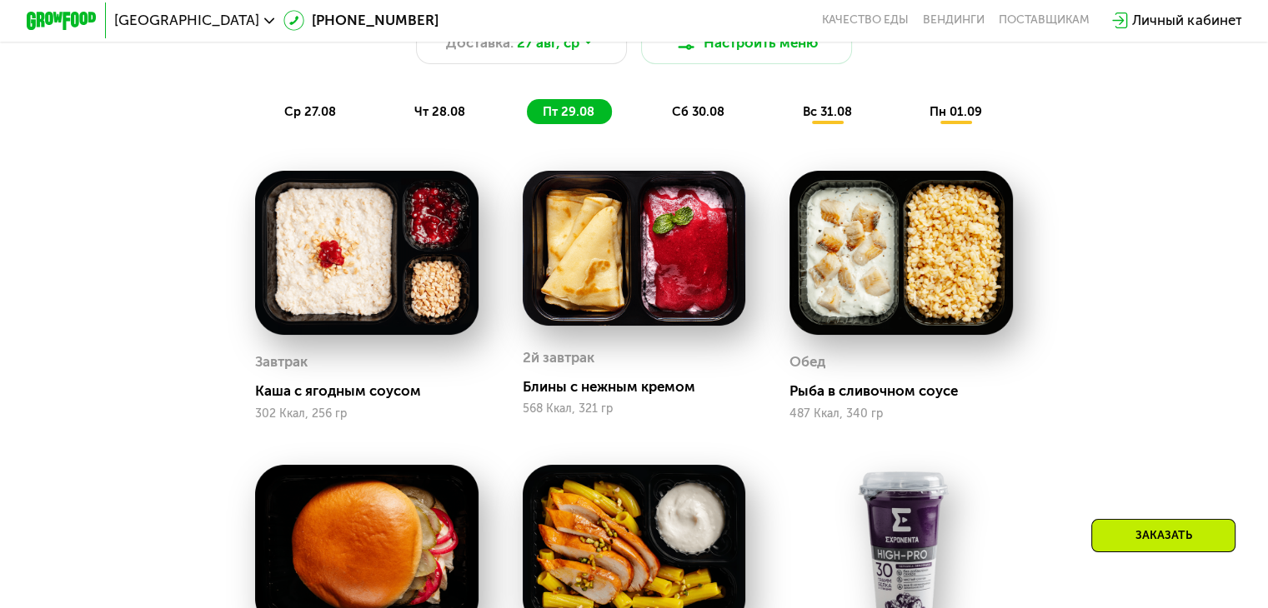
click at [323, 118] on span "ср 27.08" at bounding box center [310, 111] width 52 height 15
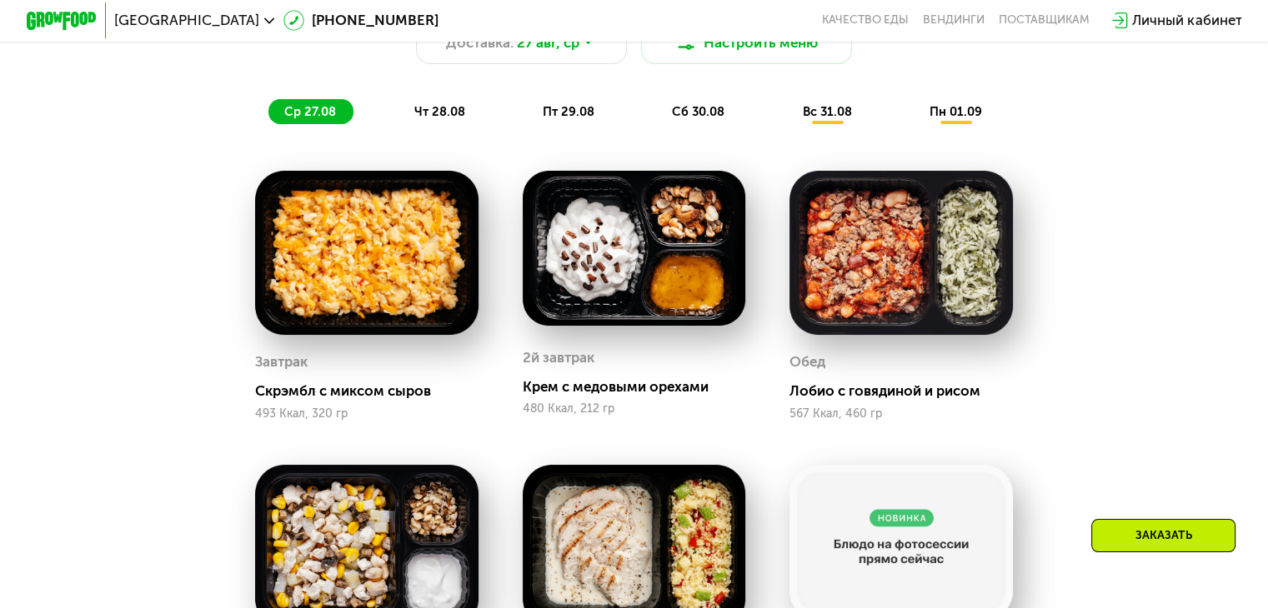
click at [708, 119] on span "сб 30.08" at bounding box center [698, 111] width 53 height 15
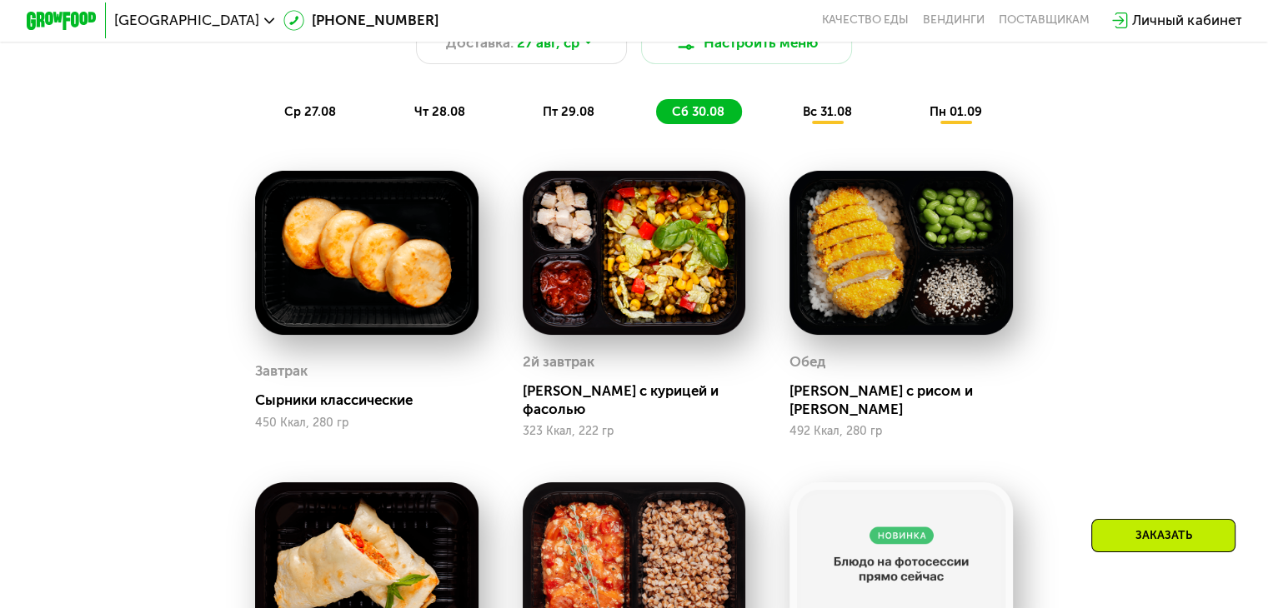
click at [813, 116] on span "вс 31.08" at bounding box center [826, 111] width 49 height 15
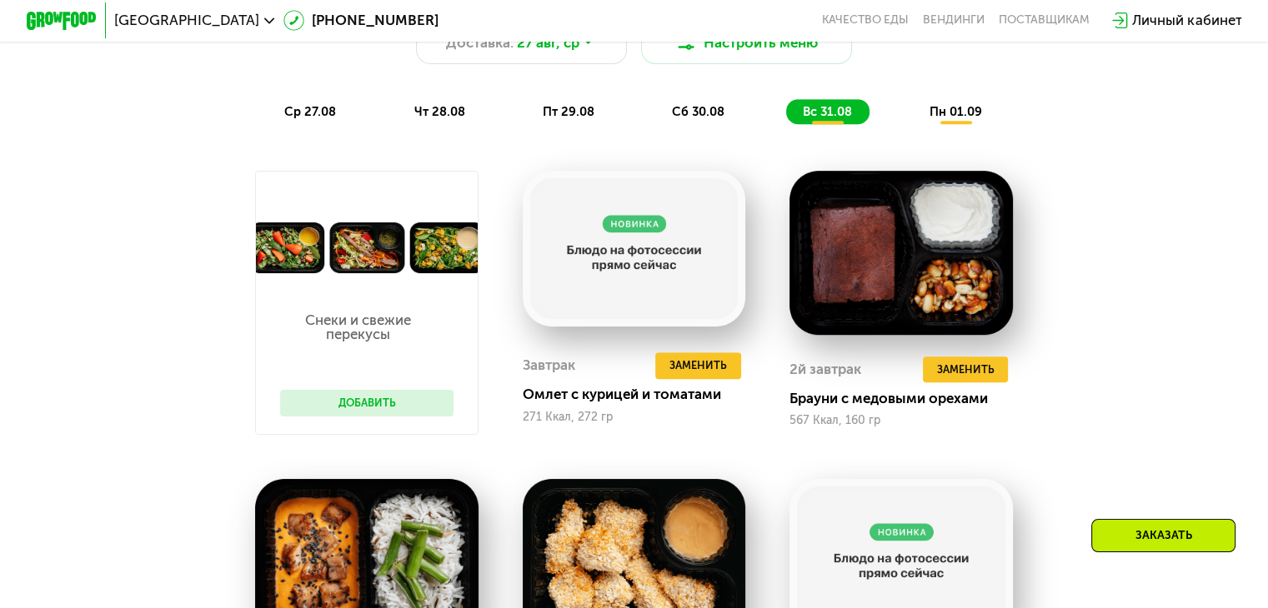
click at [720, 114] on span "сб 30.08" at bounding box center [698, 111] width 53 height 15
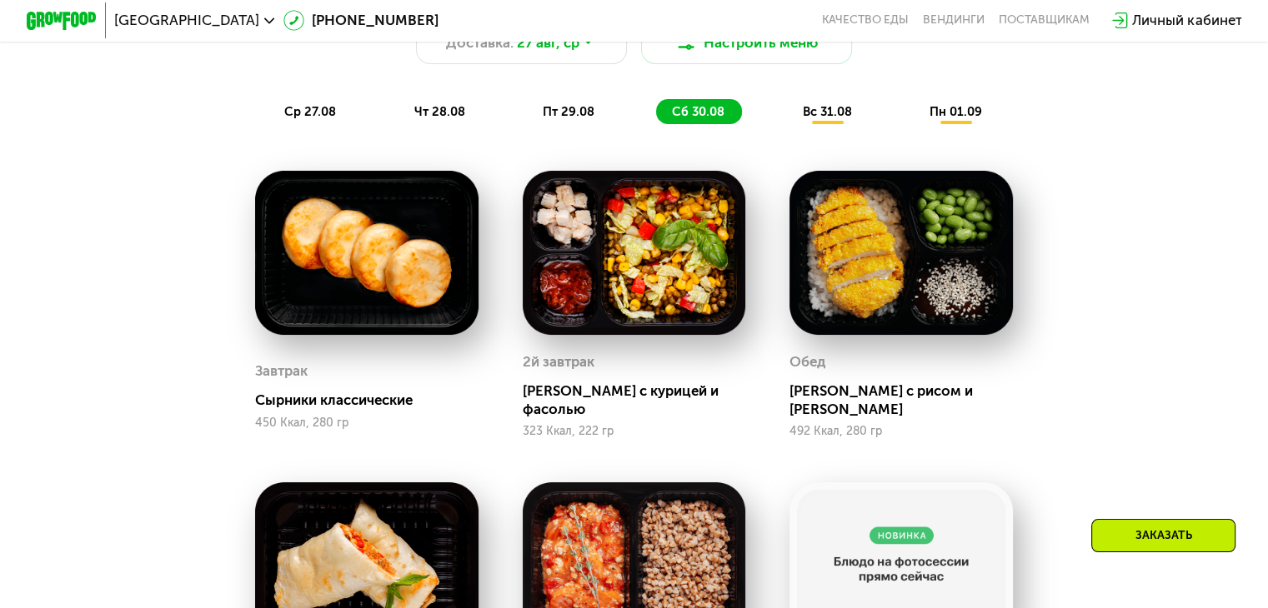
click at [563, 116] on span "пт 29.08" at bounding box center [569, 111] width 52 height 15
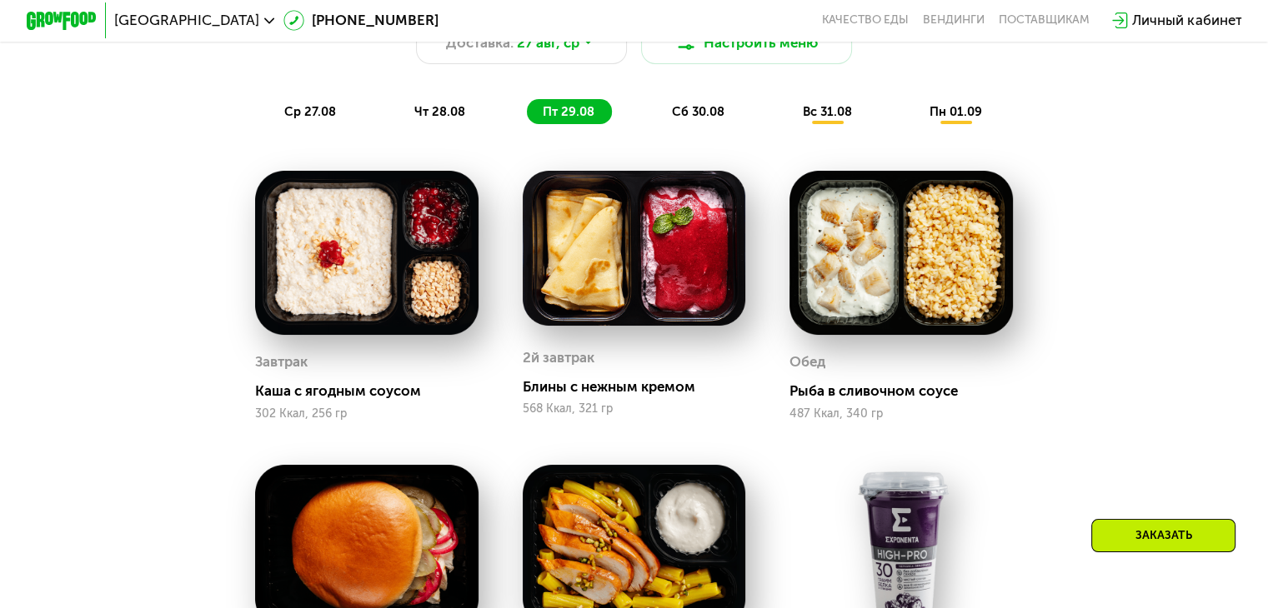
click at [527, 121] on div "чт 28.08" at bounding box center [569, 111] width 85 height 25
click at [552, 116] on span "пт 29.08" at bounding box center [569, 111] width 52 height 15
click at [818, 117] on span "вс 31.08" at bounding box center [826, 111] width 49 height 15
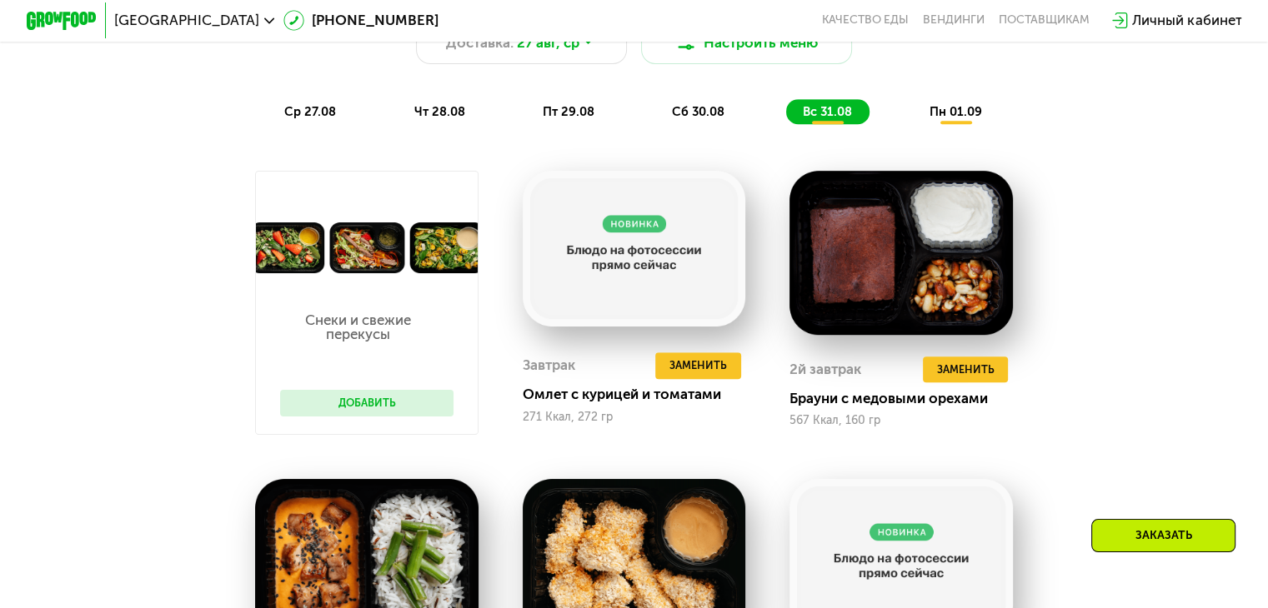
click at [932, 117] on span "пн 01.09" at bounding box center [955, 111] width 53 height 15
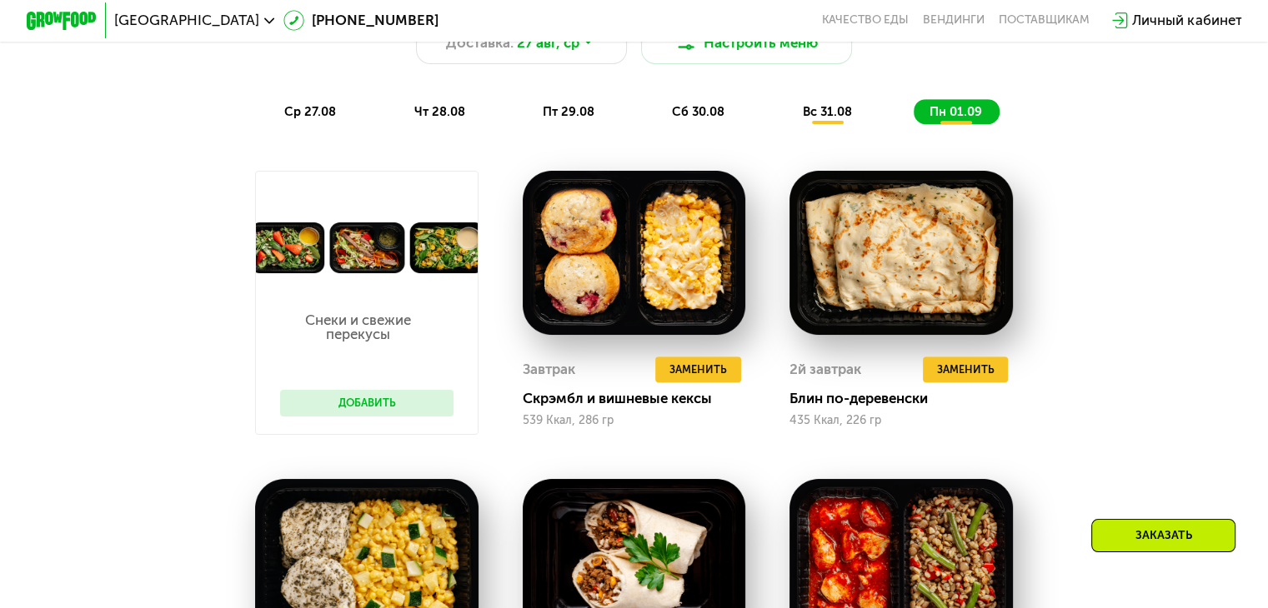
click at [825, 118] on span "вс 31.08" at bounding box center [826, 111] width 49 height 15
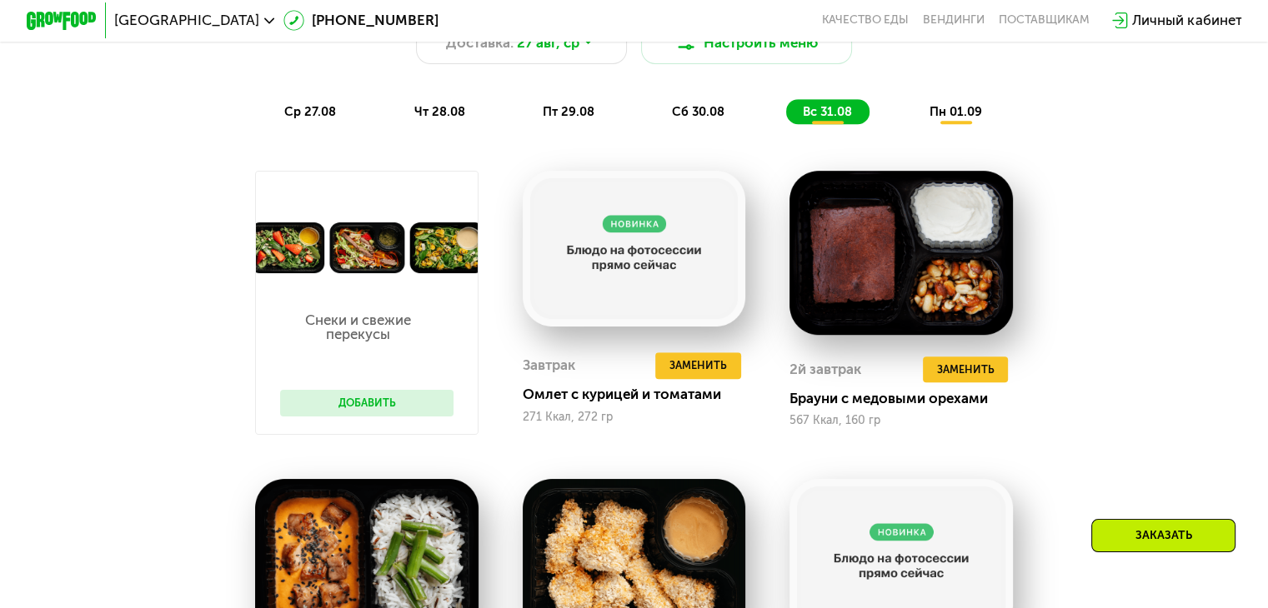
click at [320, 118] on span "ср 27.08" at bounding box center [310, 111] width 52 height 15
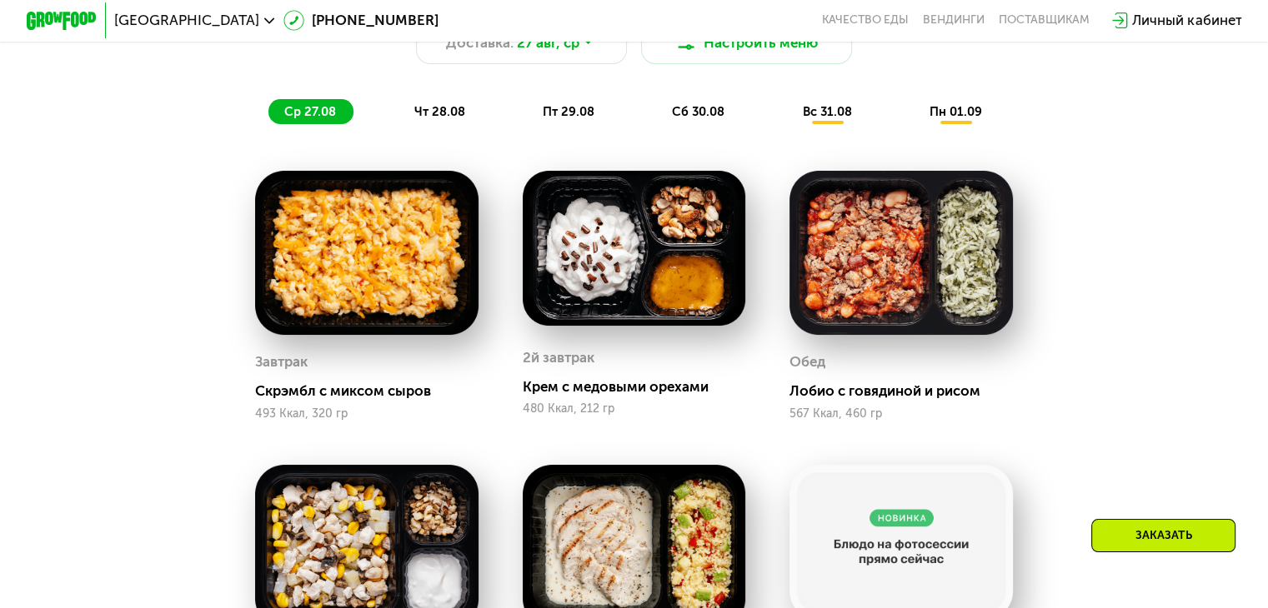
scroll to position [750, 0]
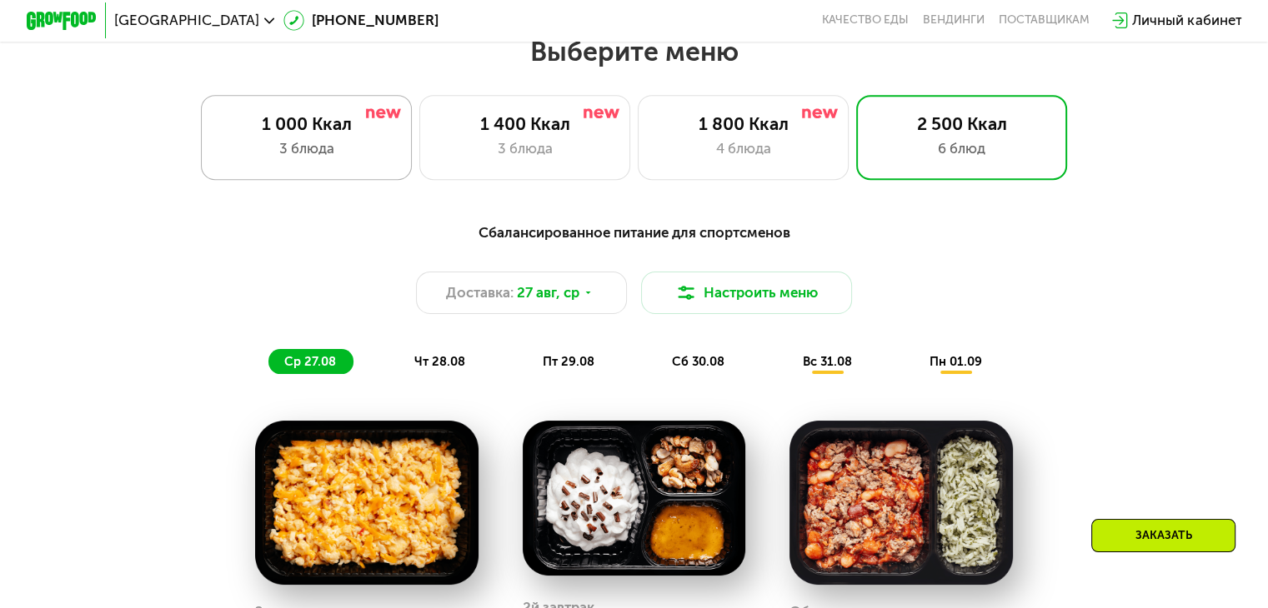
click at [360, 159] on div "3 блюда" at bounding box center [306, 148] width 174 height 21
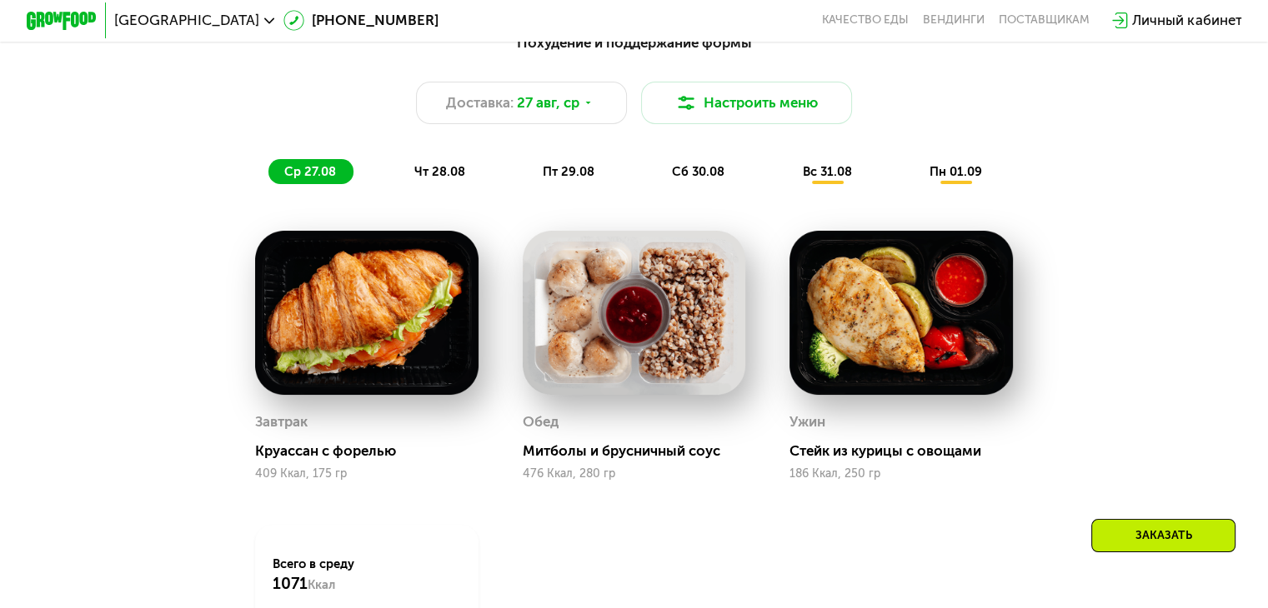
scroll to position [1000, 0]
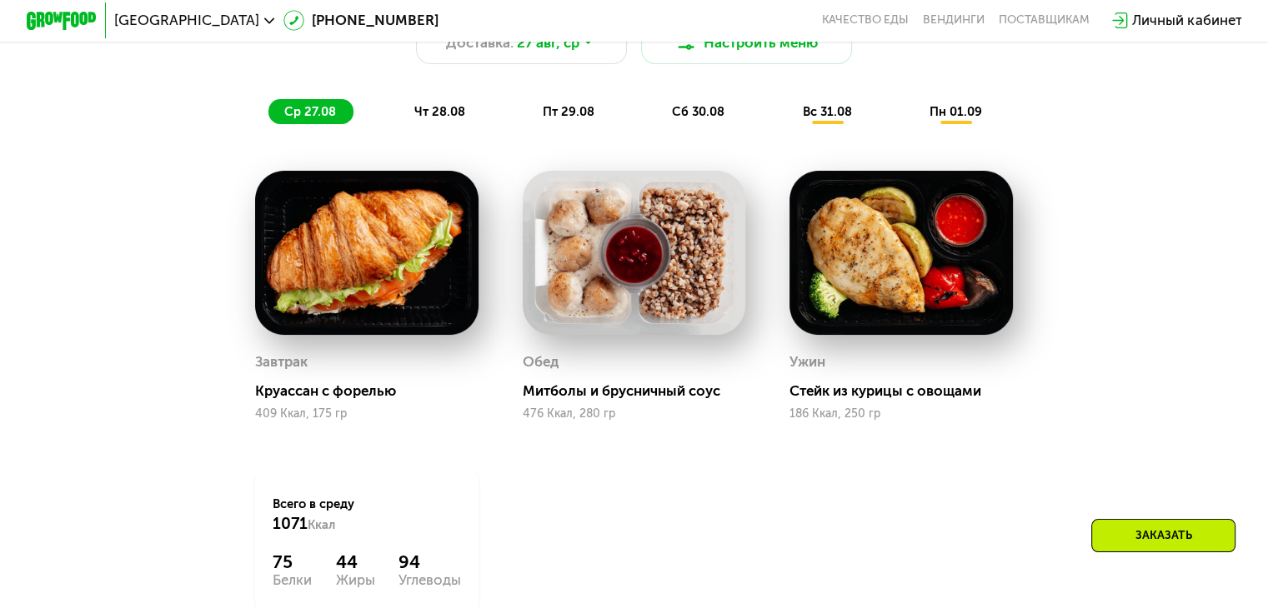
click at [422, 119] on span "чт 28.08" at bounding box center [438, 111] width 51 height 15
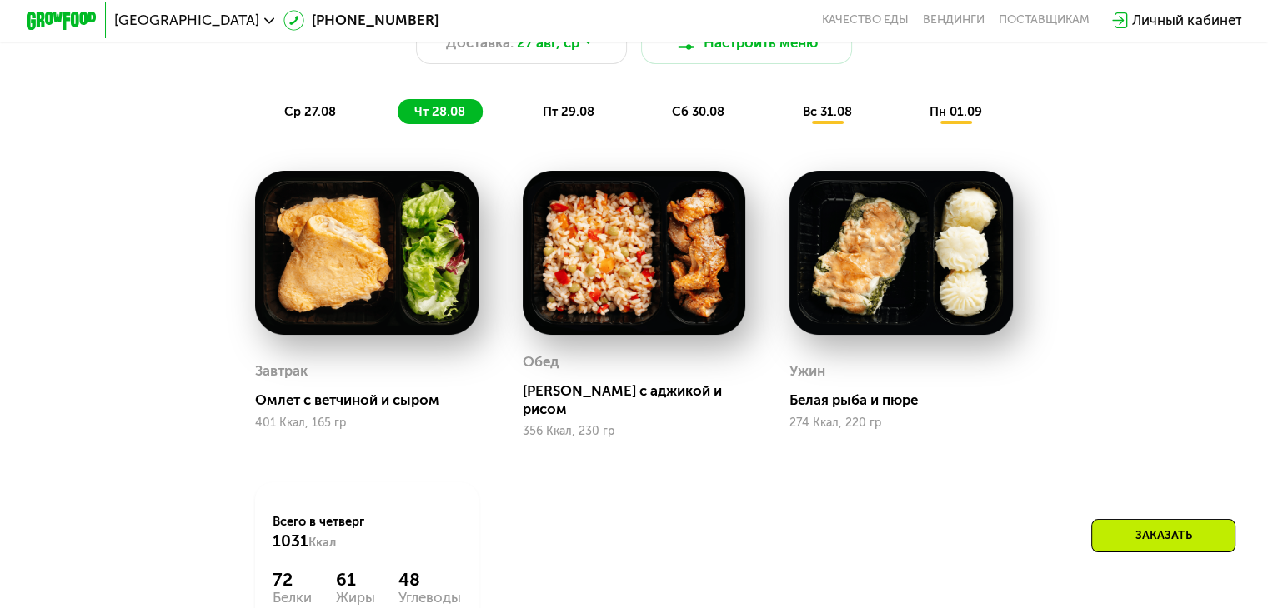
click at [656, 109] on div "пт 29.08" at bounding box center [699, 111] width 86 height 25
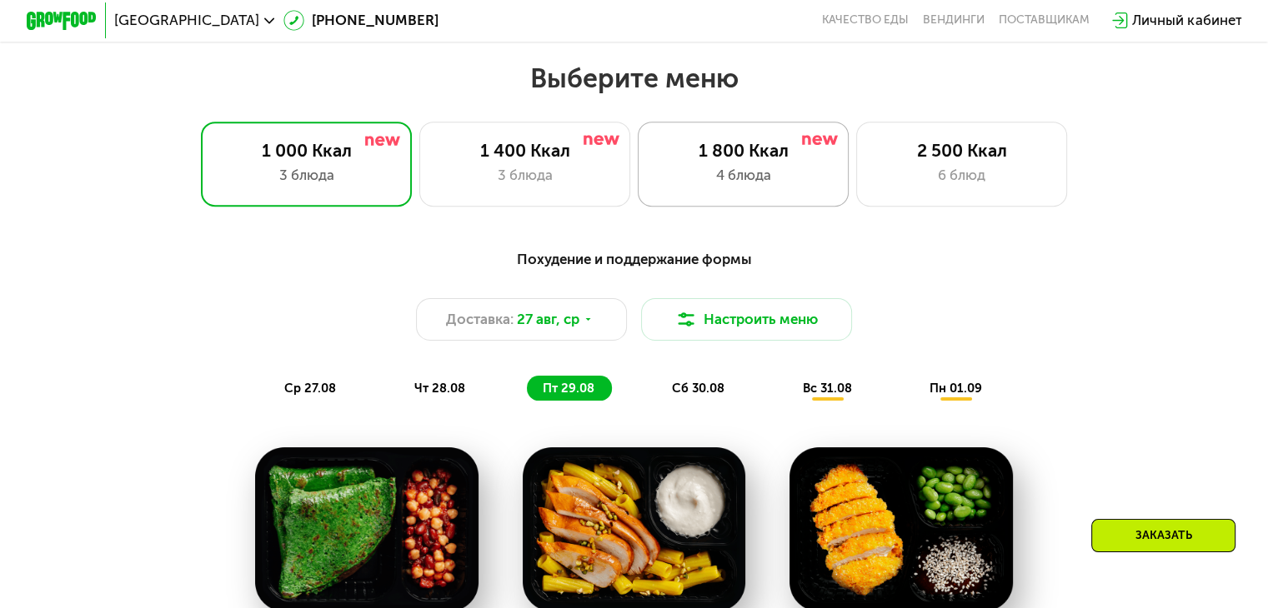
scroll to position [833, 0]
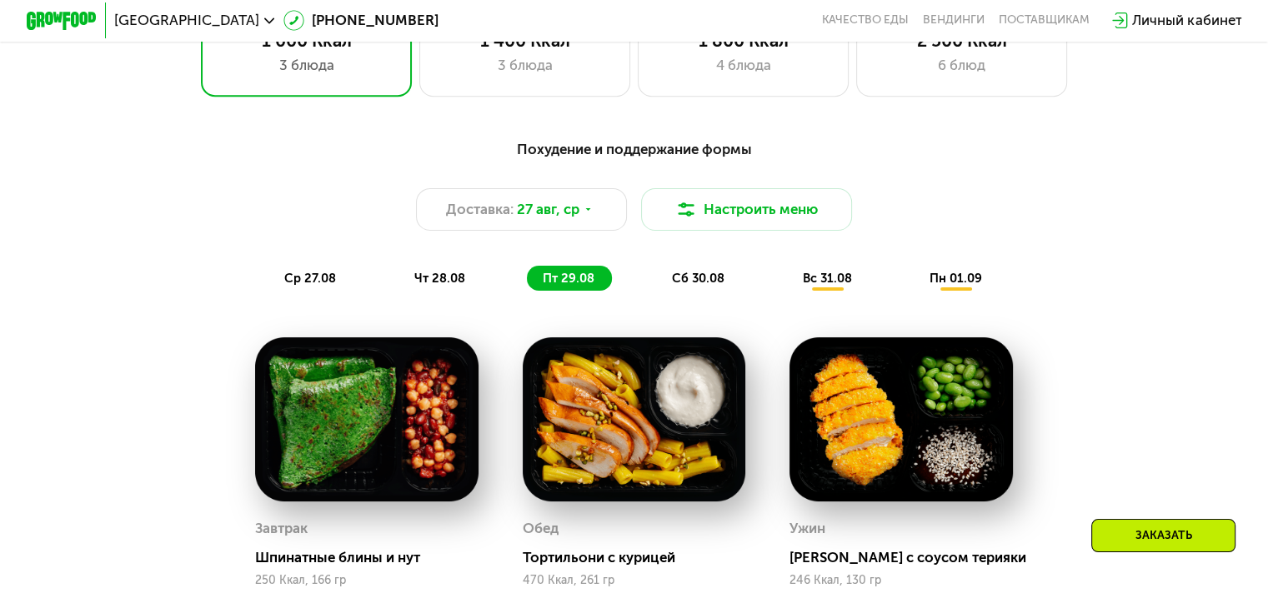
click at [786, 278] on div "сб 30.08" at bounding box center [827, 278] width 83 height 25
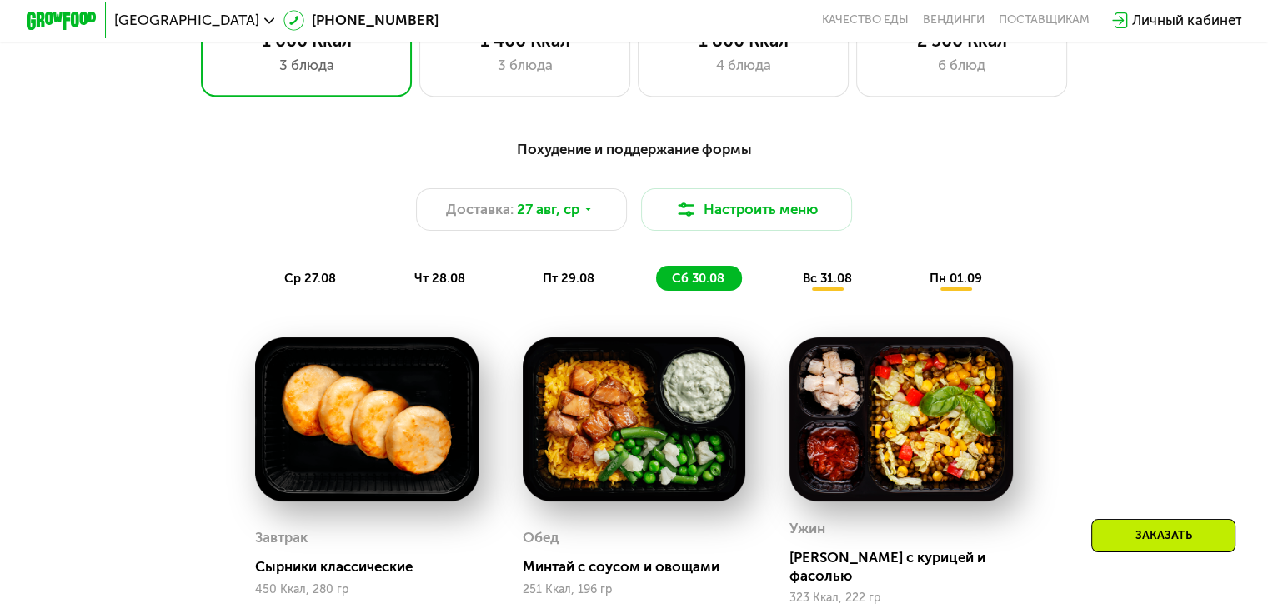
click at [782, 272] on div "Похудение и поддержание формы Доставка: [DATE] Настроить меню ср 27.08 чт 28.08…" at bounding box center [634, 214] width 1043 height 153
click at [813, 278] on span "вс 31.08" at bounding box center [826, 278] width 49 height 15
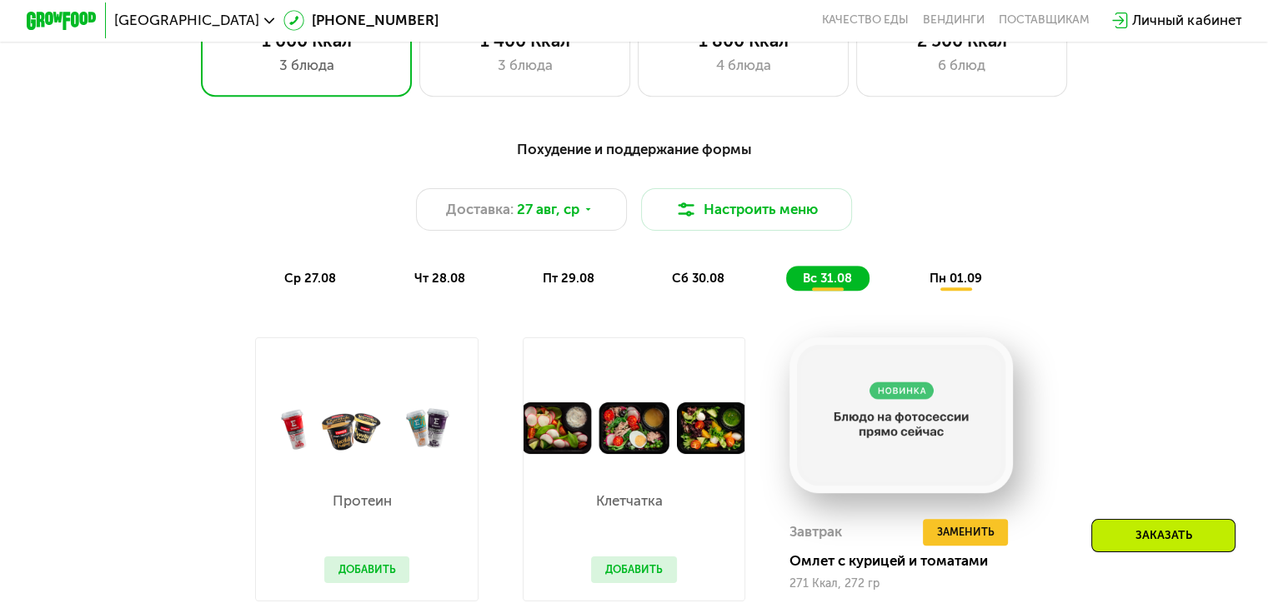
click at [951, 280] on span "пн 01.09" at bounding box center [955, 278] width 53 height 15
click at [398, 291] on div "ср 27.08" at bounding box center [440, 278] width 84 height 25
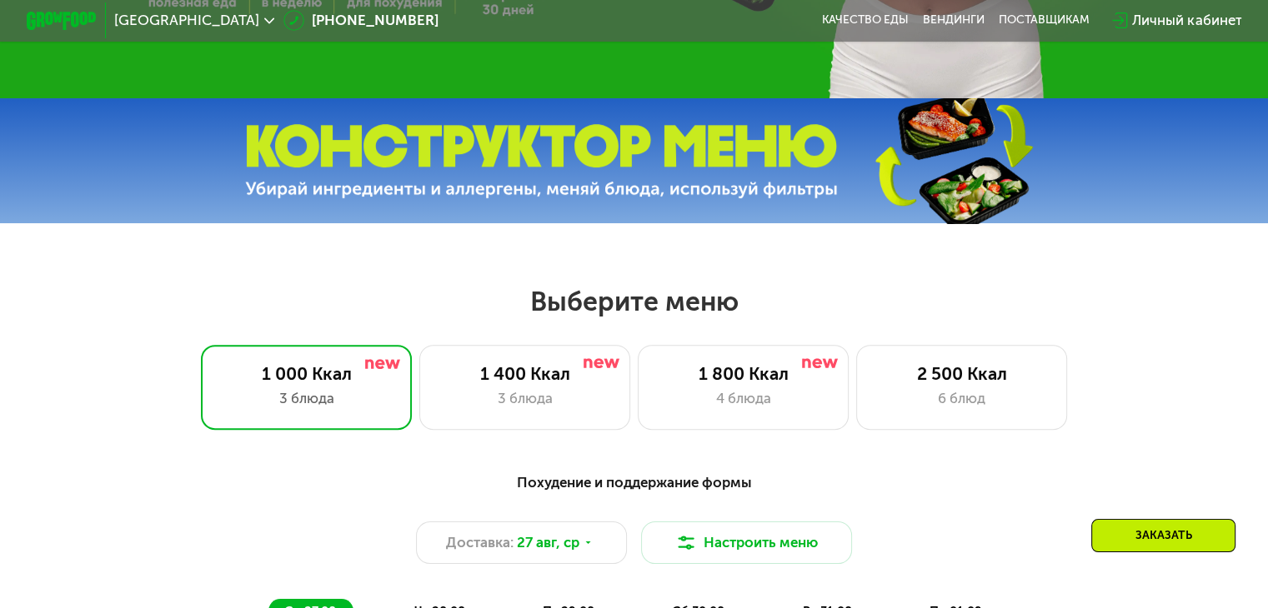
scroll to position [0, 0]
